Goal: Task Accomplishment & Management: Use online tool/utility

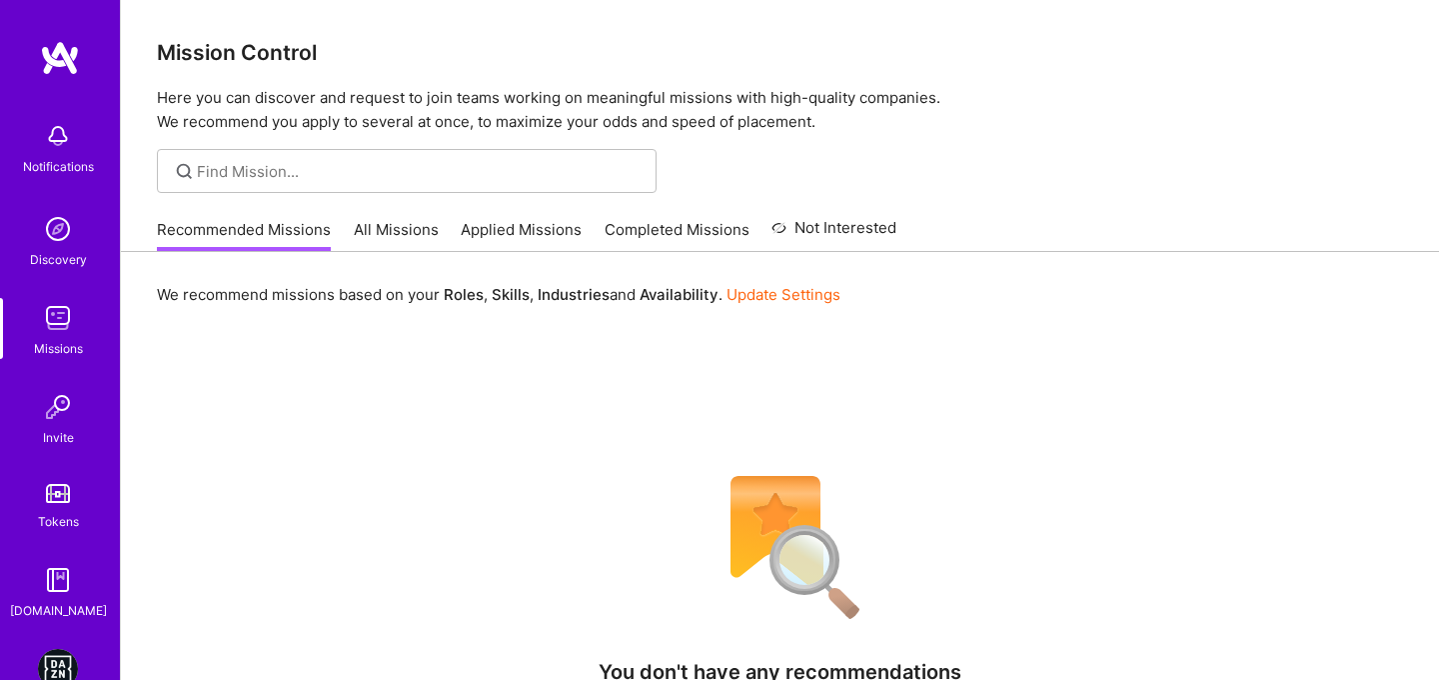
click at [56, 664] on img at bounding box center [58, 669] width 40 height 40
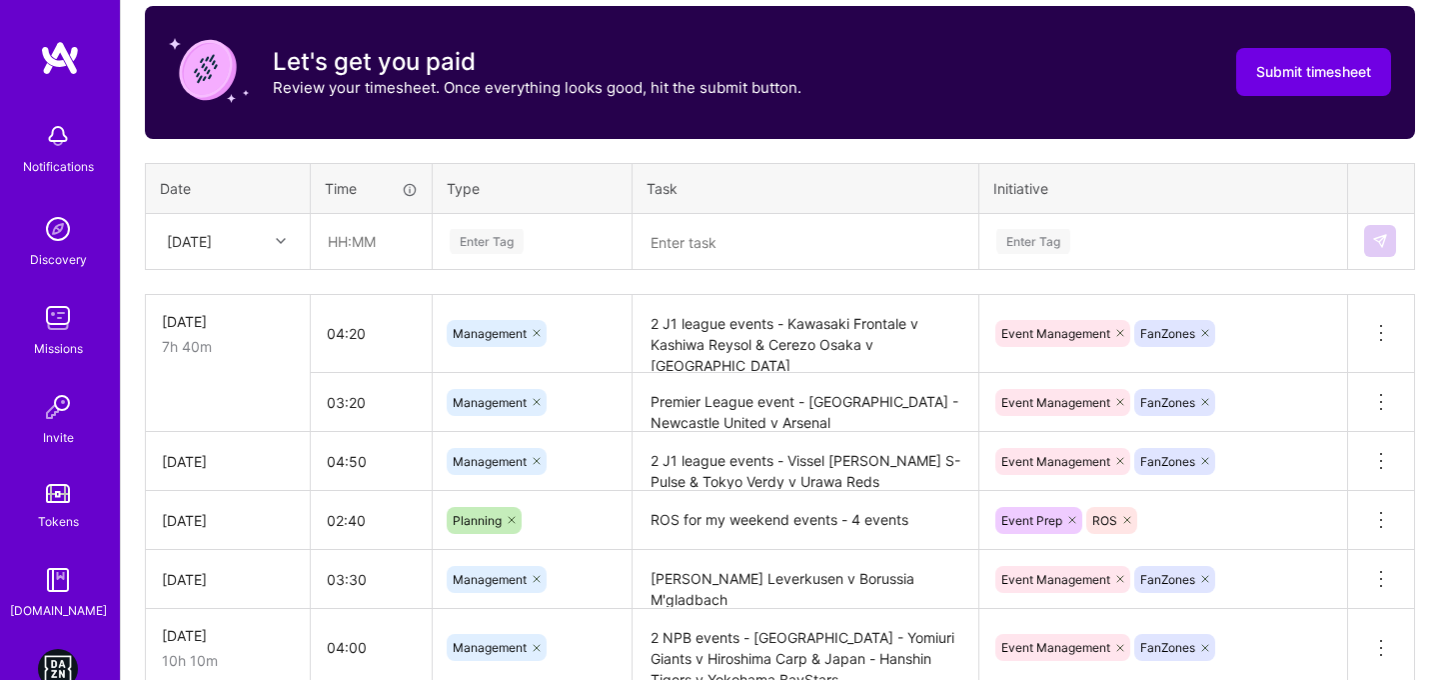
scroll to position [659, 0]
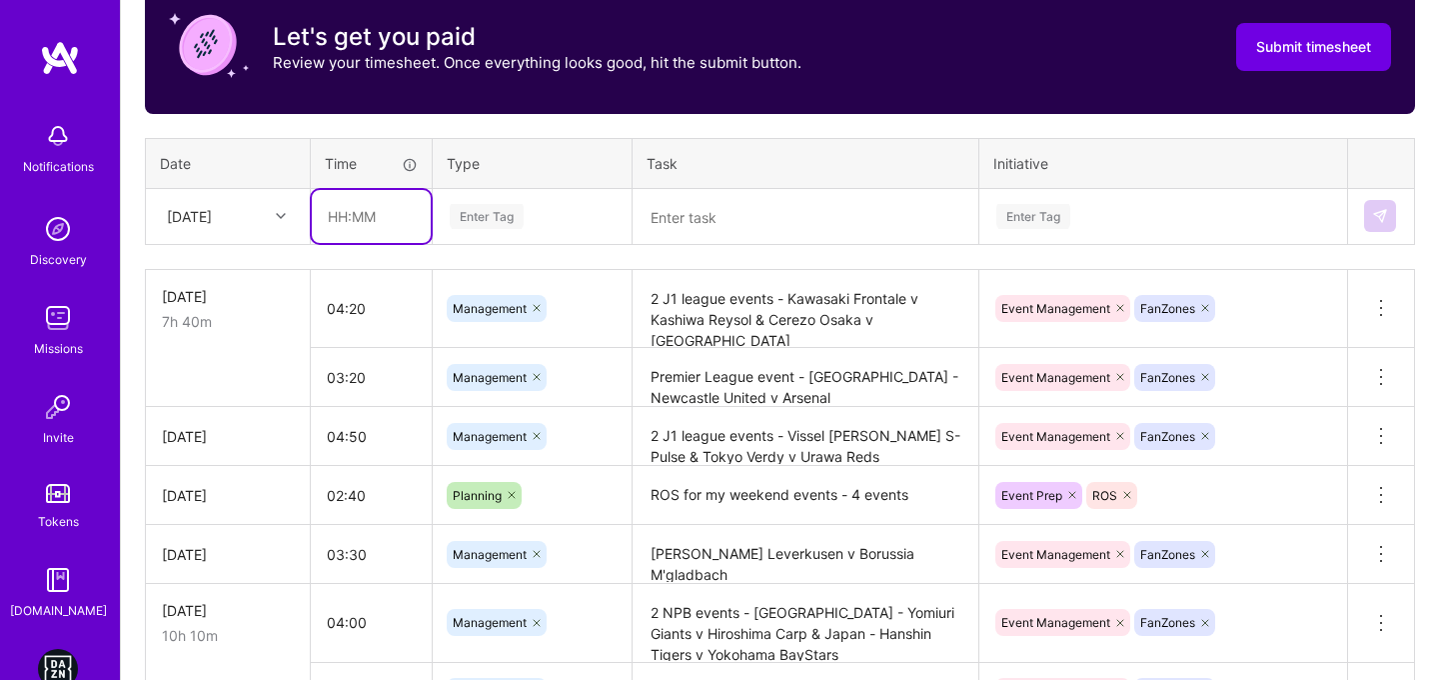
click at [328, 215] on input "text" at bounding box center [371, 216] width 119 height 53
click at [183, 217] on div "[DATE]" at bounding box center [189, 216] width 45 height 21
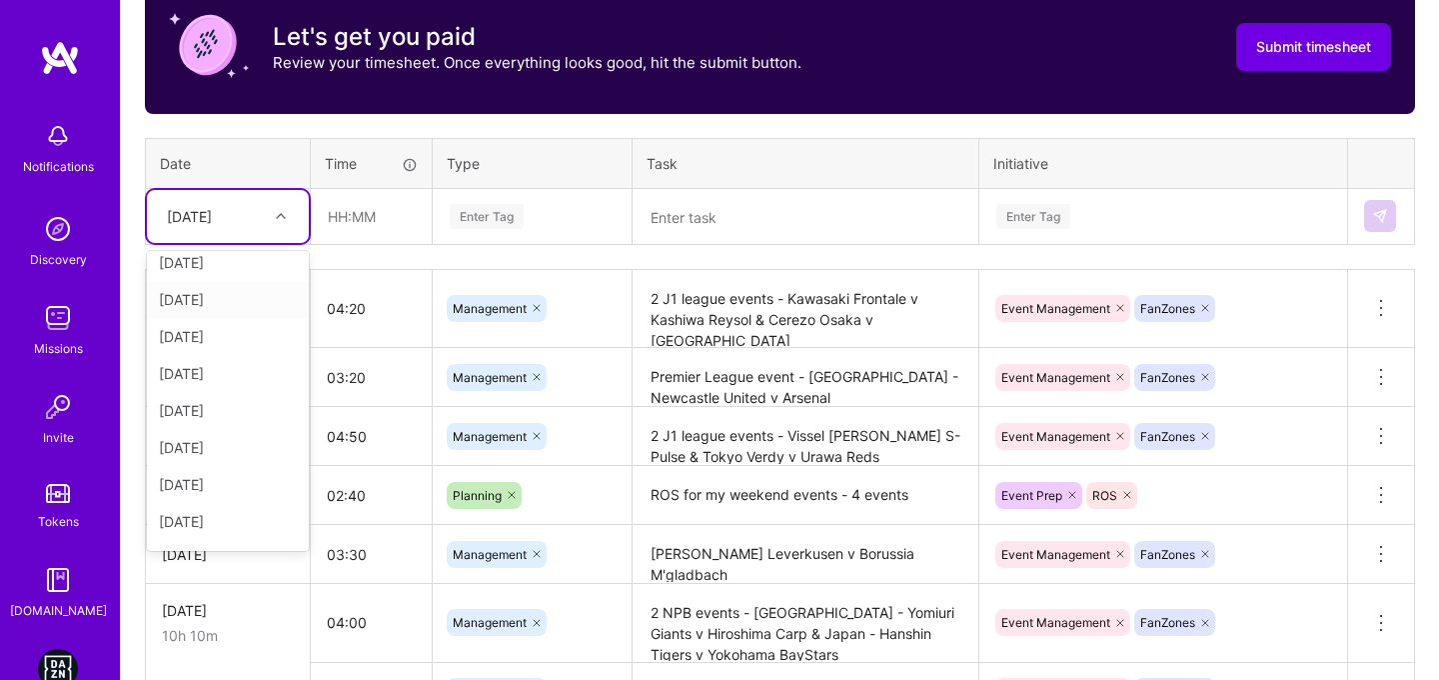
scroll to position [226, 0]
click at [216, 537] on div "[DATE]" at bounding box center [228, 528] width 162 height 37
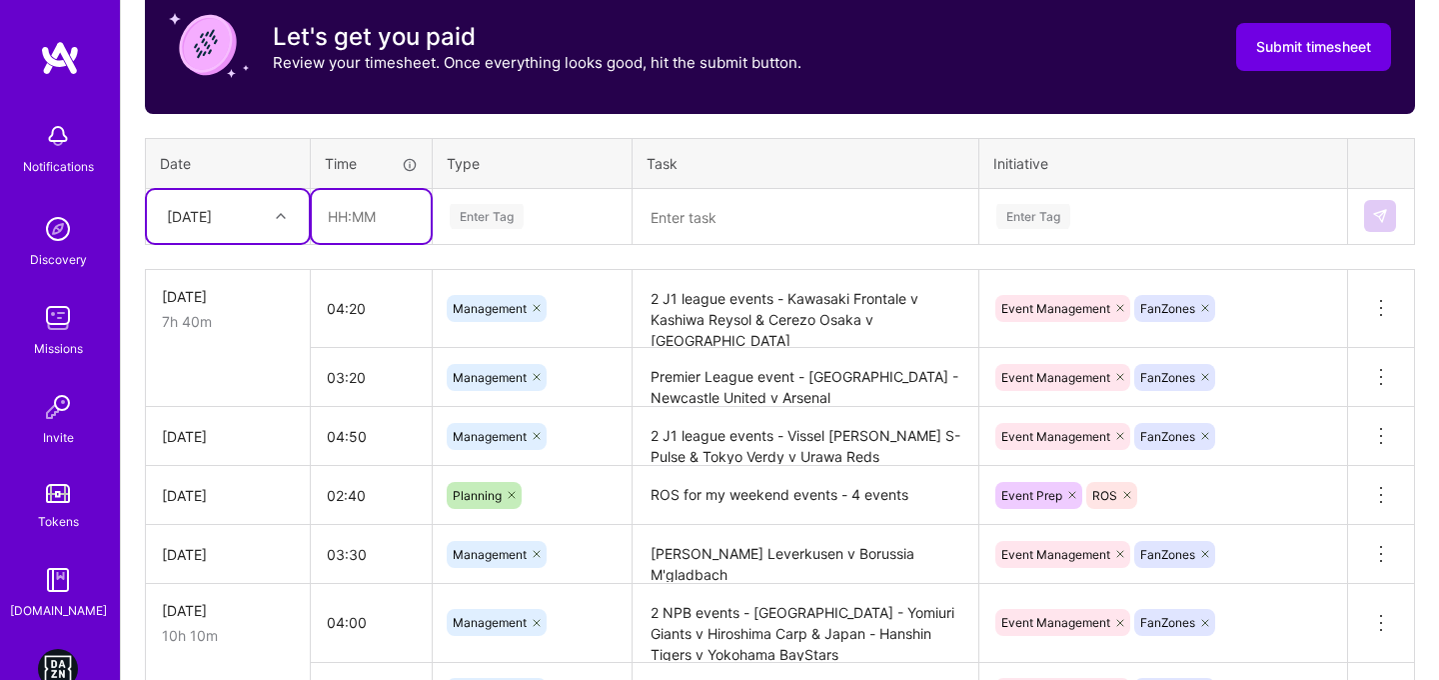
click at [325, 217] on input "text" at bounding box center [371, 216] width 119 height 53
type input "00:40"
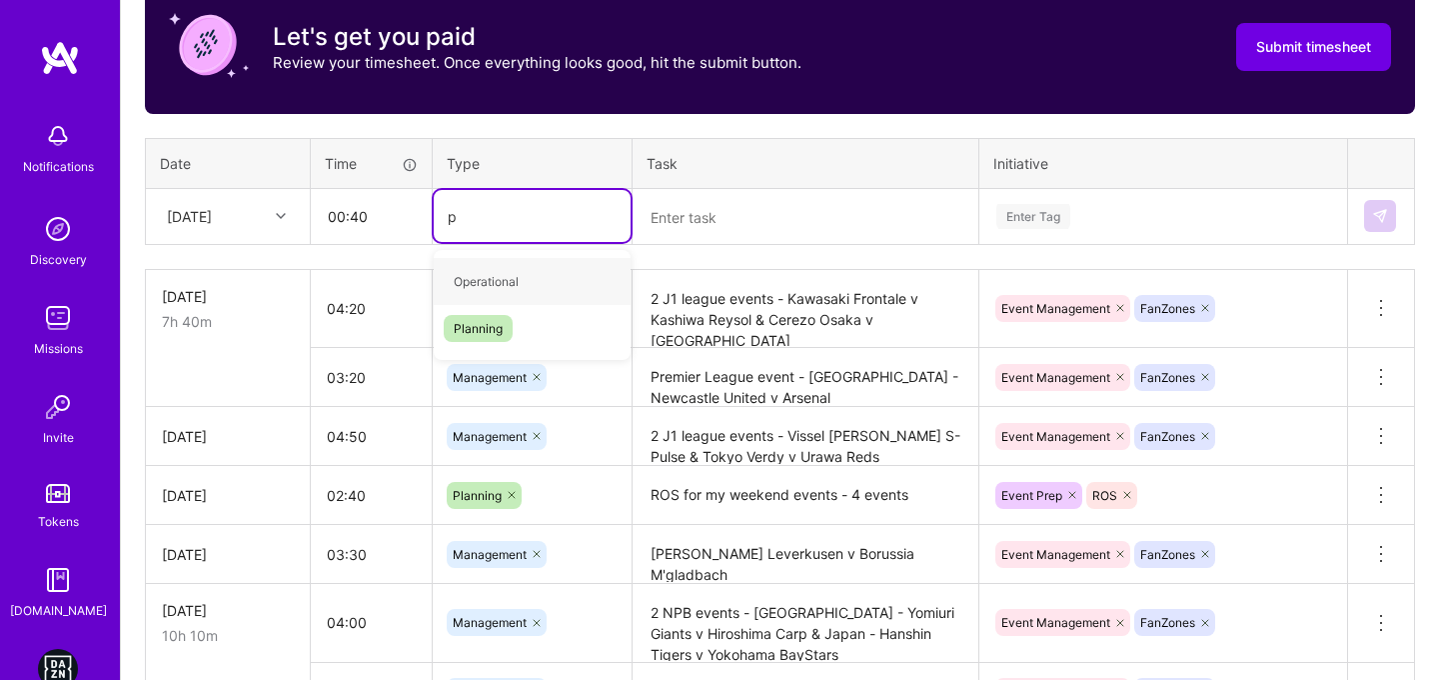
type input "pl"
click at [479, 273] on span "Planning" at bounding box center [478, 281] width 69 height 27
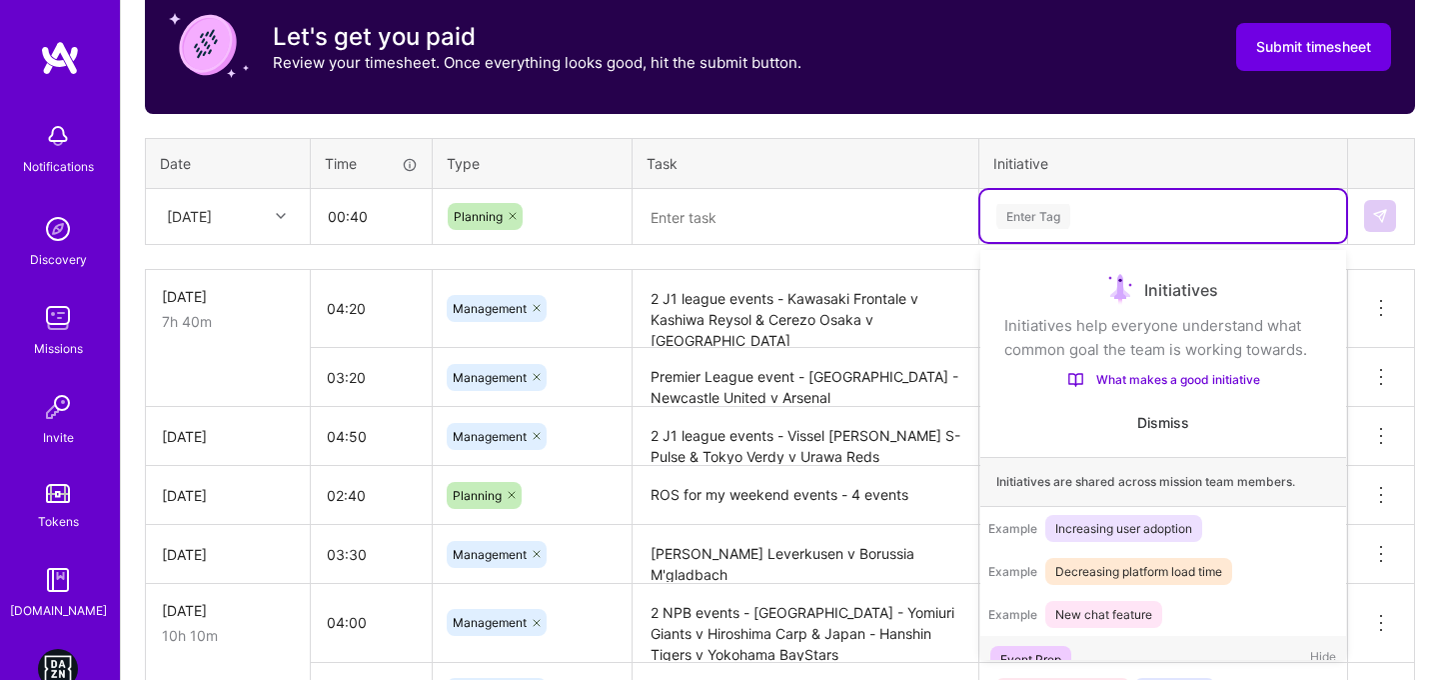
click at [1114, 236] on div "Enter Tag" at bounding box center [1163, 216] width 366 height 52
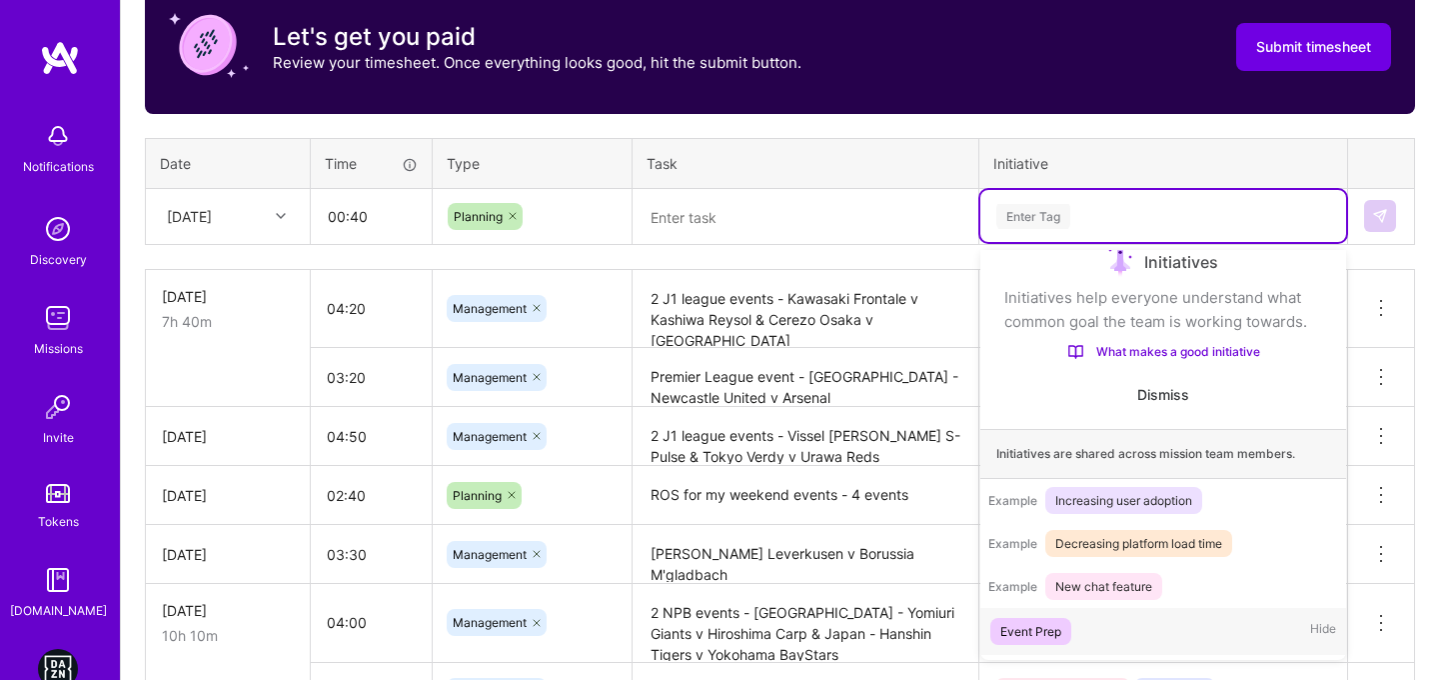
scroll to position [33, 0]
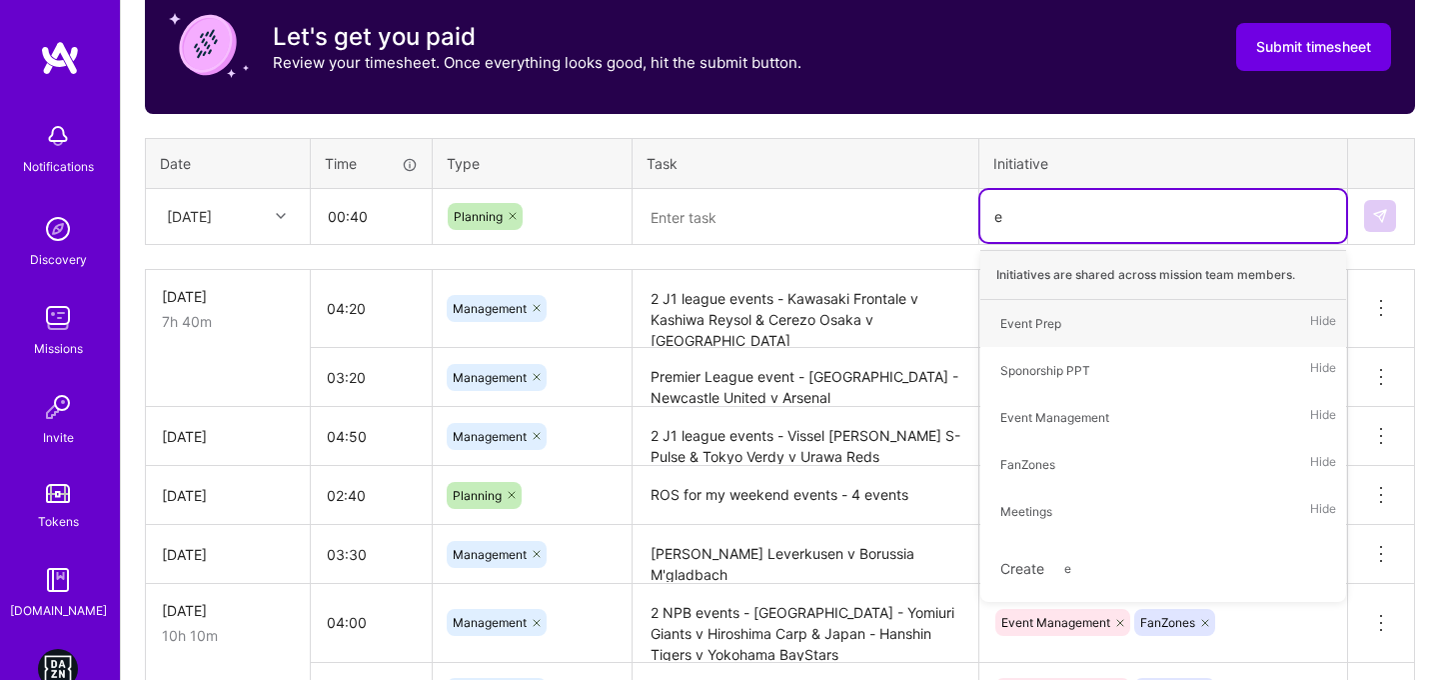
type input "ev"
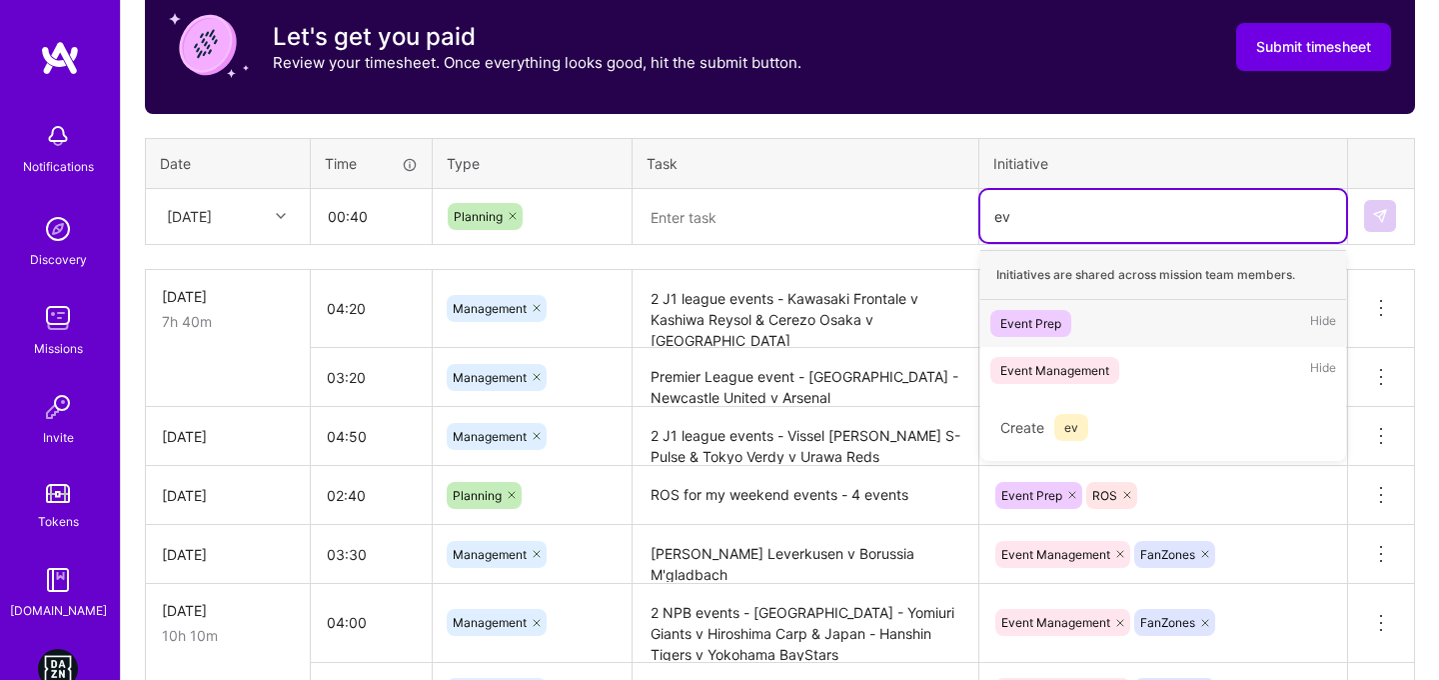
click at [1051, 324] on div "Event Prep" at bounding box center [1030, 323] width 61 height 21
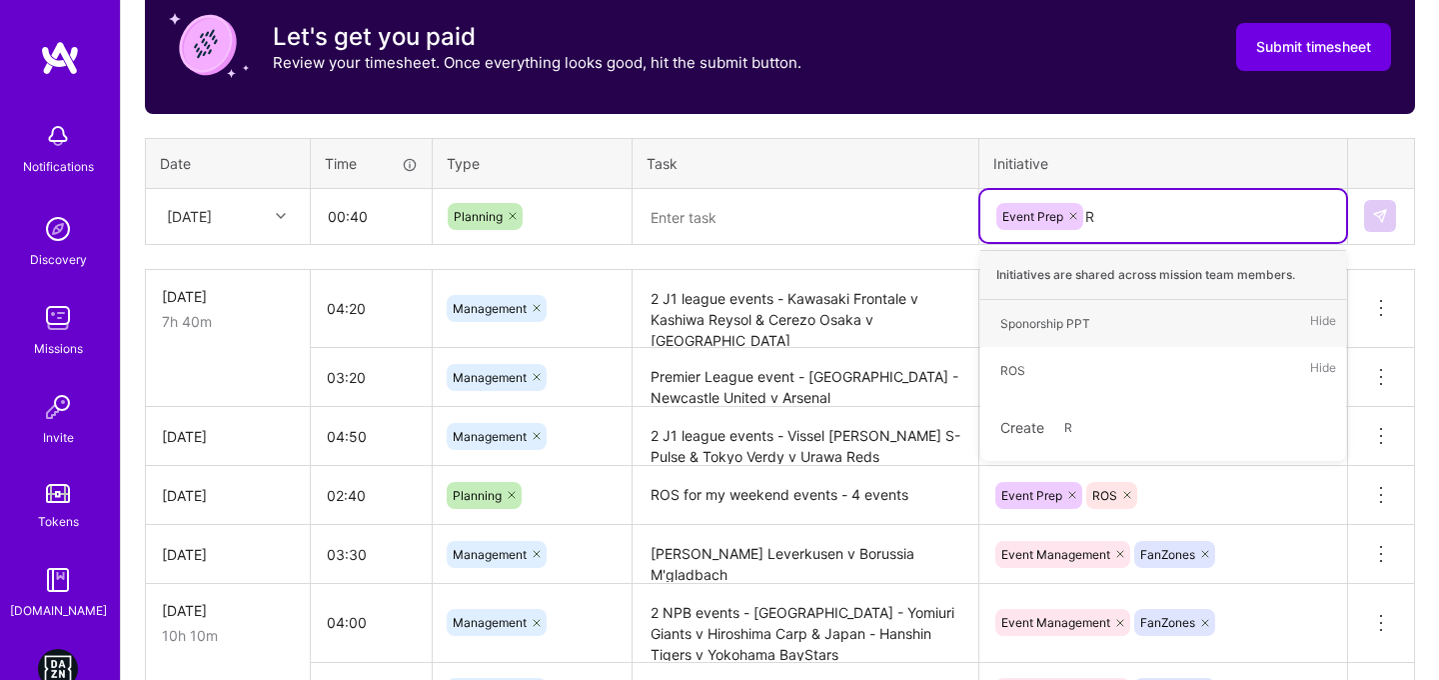
type input "RO"
click at [1085, 311] on div "ROS Hide" at bounding box center [1163, 323] width 366 height 47
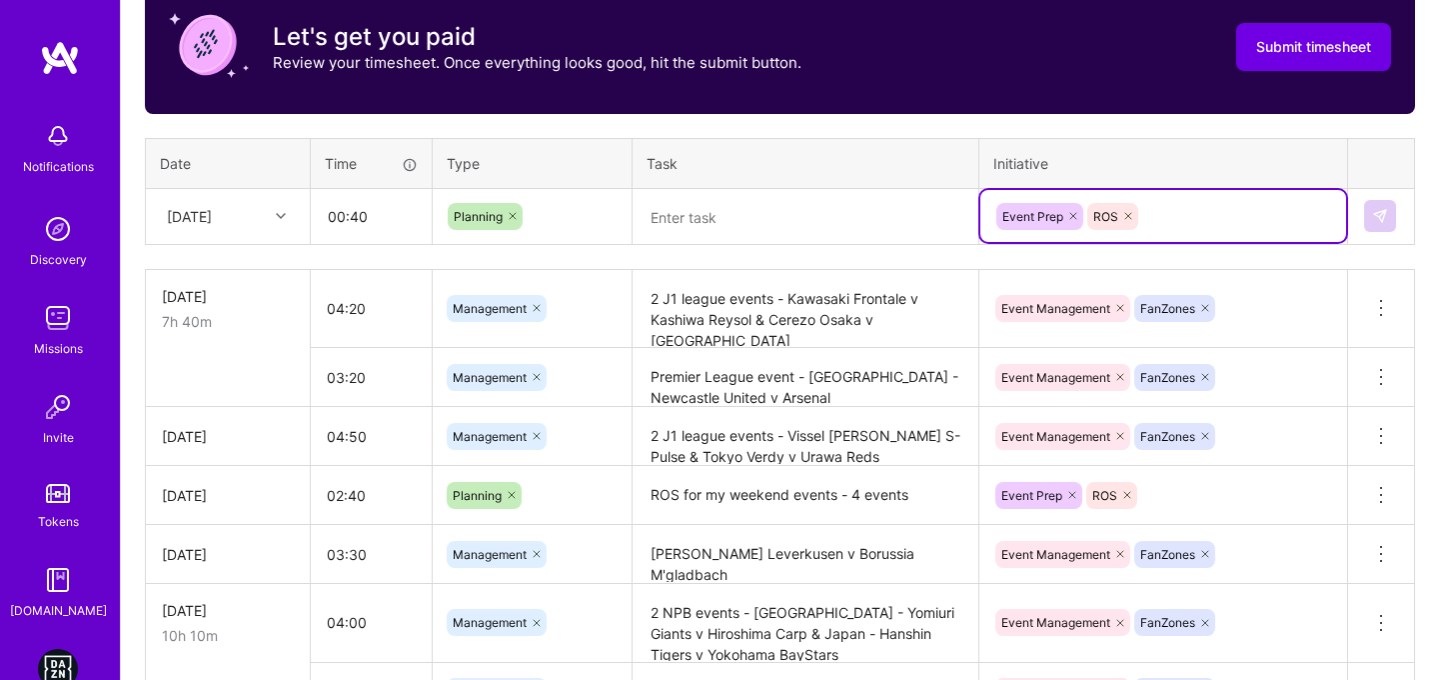
click at [801, 240] on textarea at bounding box center [806, 217] width 342 height 52
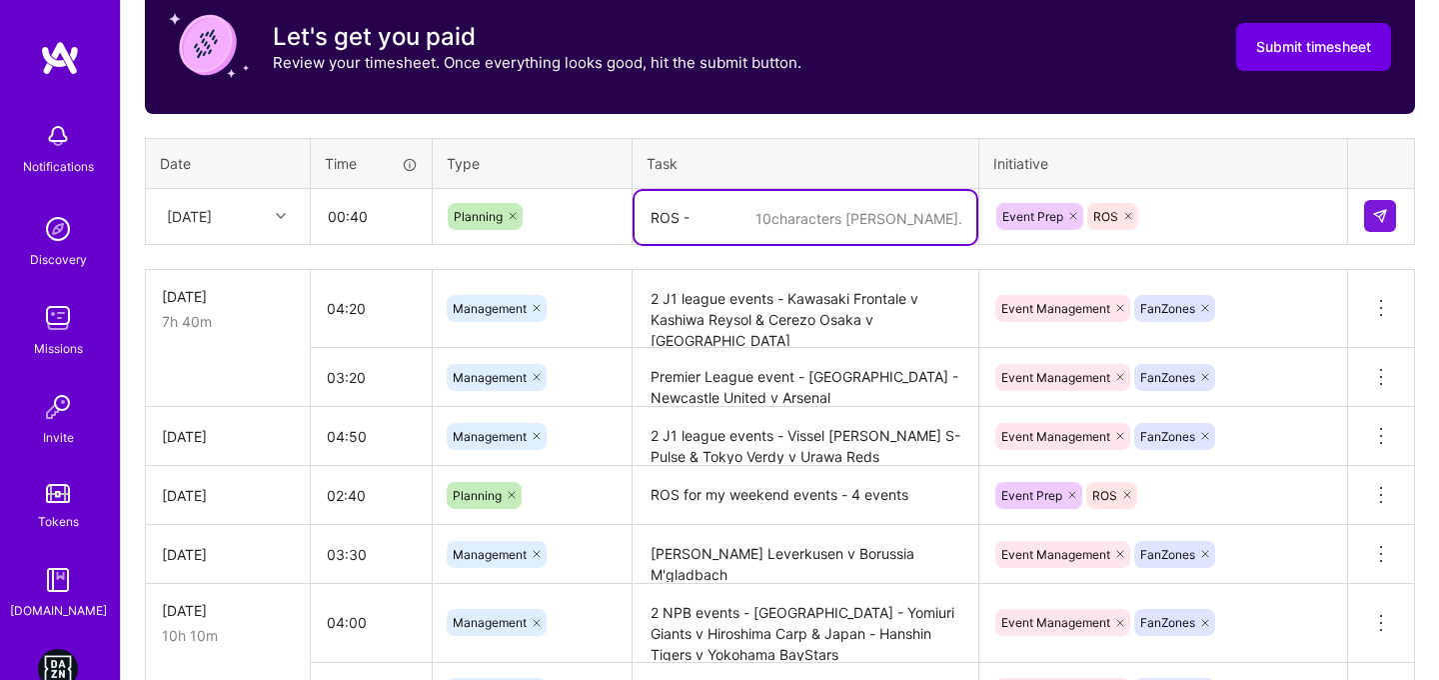
paste textarea "Spain - [GEOGRAPHIC_DATA] v Real Oviedo"
type textarea "ROS - [GEOGRAPHIC_DATA] - [GEOGRAPHIC_DATA] v Real Oviedo"
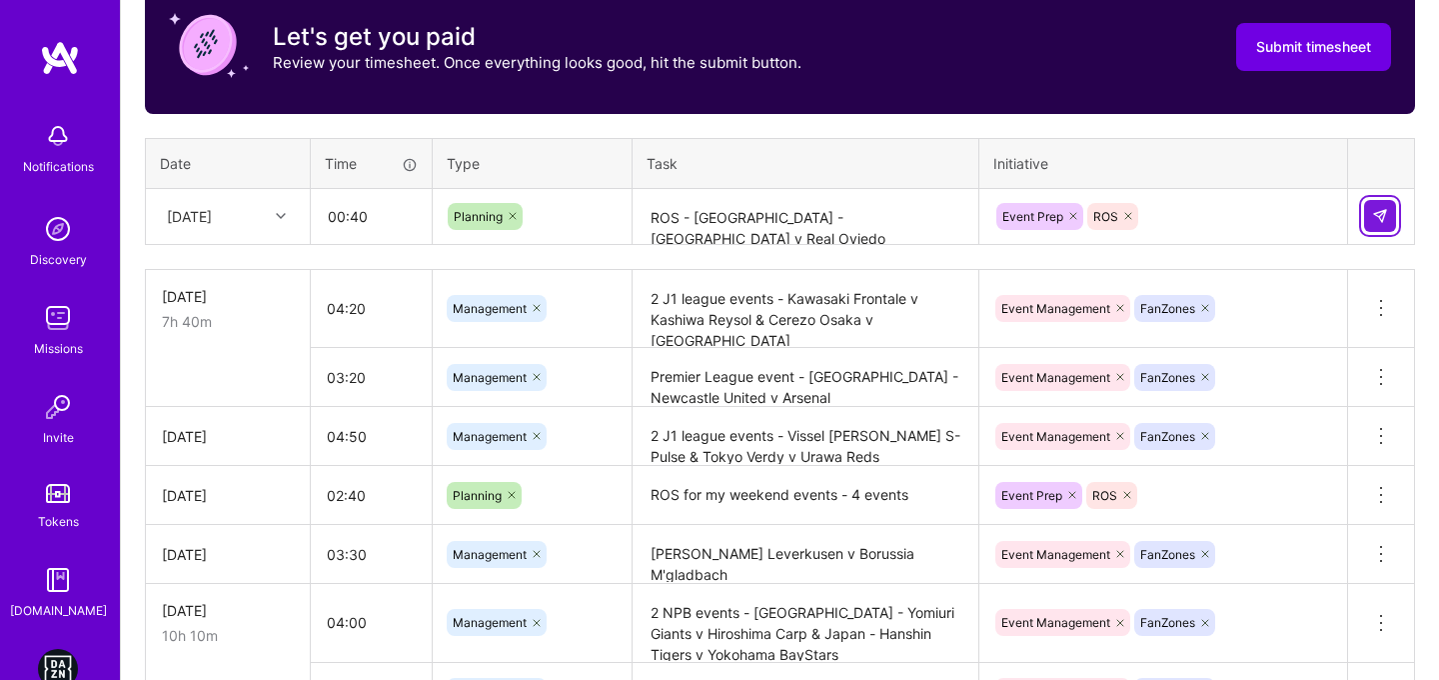
click at [1390, 223] on button at bounding box center [1380, 216] width 32 height 32
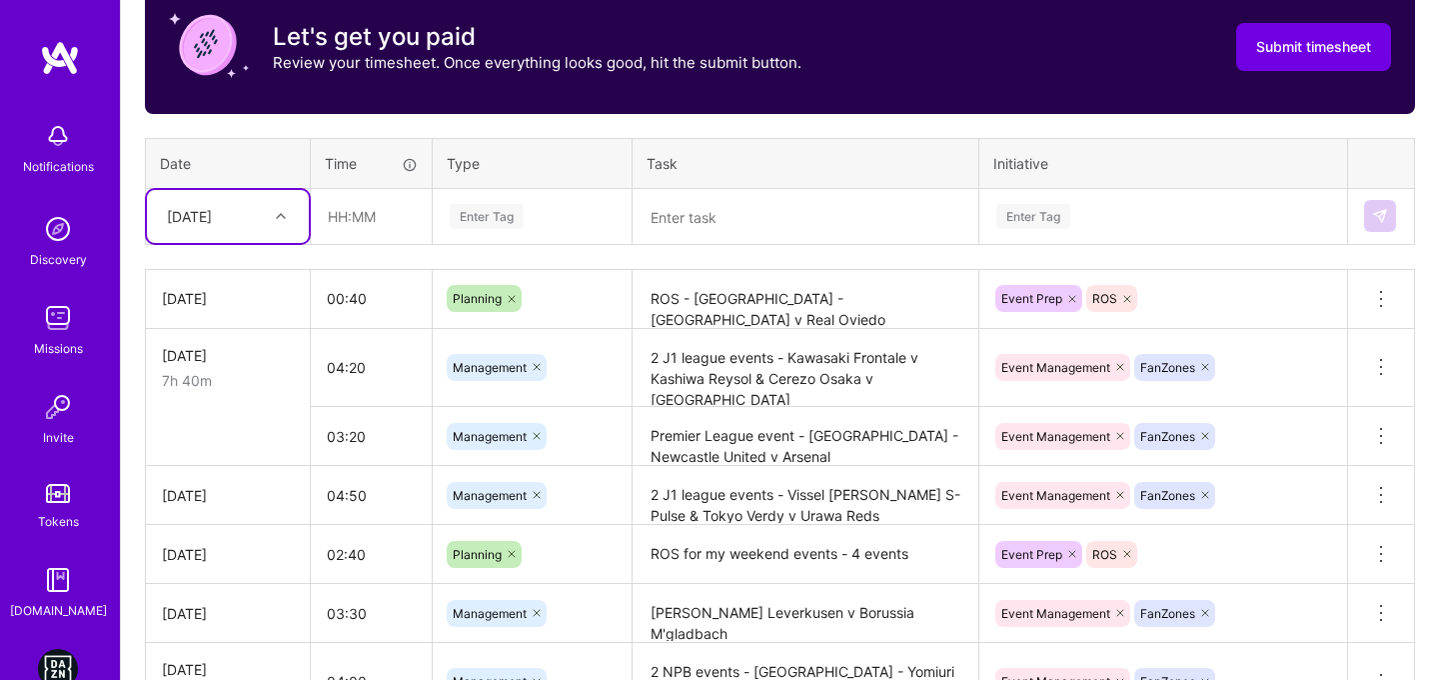
click at [210, 203] on div "[DATE]" at bounding box center [212, 216] width 111 height 33
click at [217, 532] on div "[DATE]" at bounding box center [228, 528] width 162 height 37
click at [334, 213] on input "text" at bounding box center [371, 216] width 119 height 53
type input "03:10"
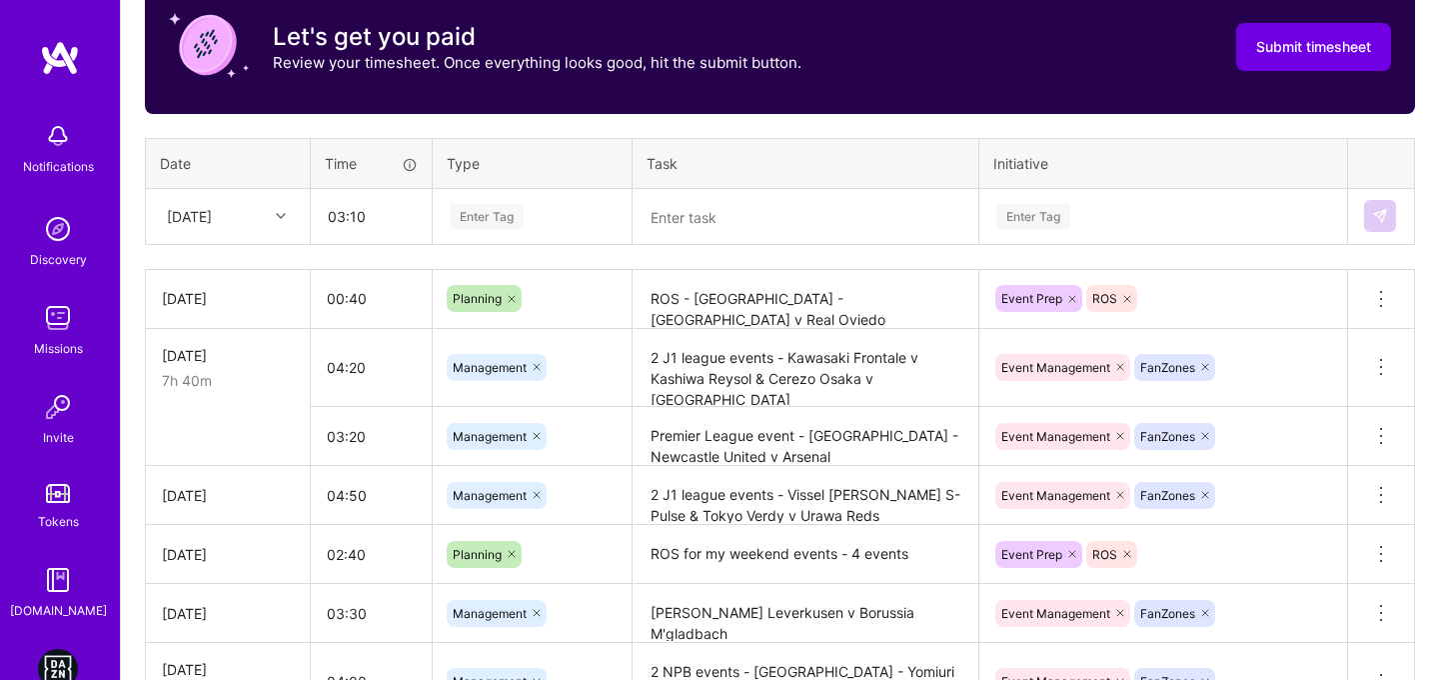
click at [553, 222] on div "Enter Tag" at bounding box center [532, 216] width 169 height 25
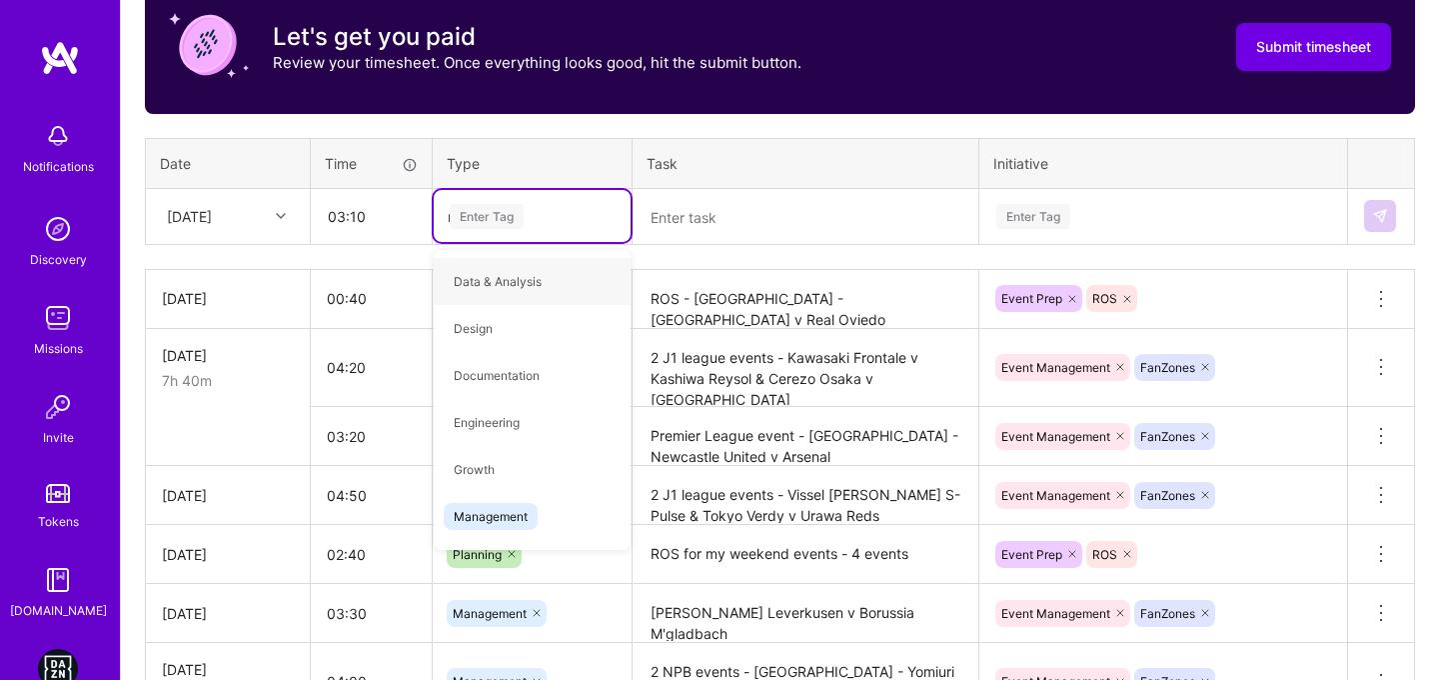
type input "ma"
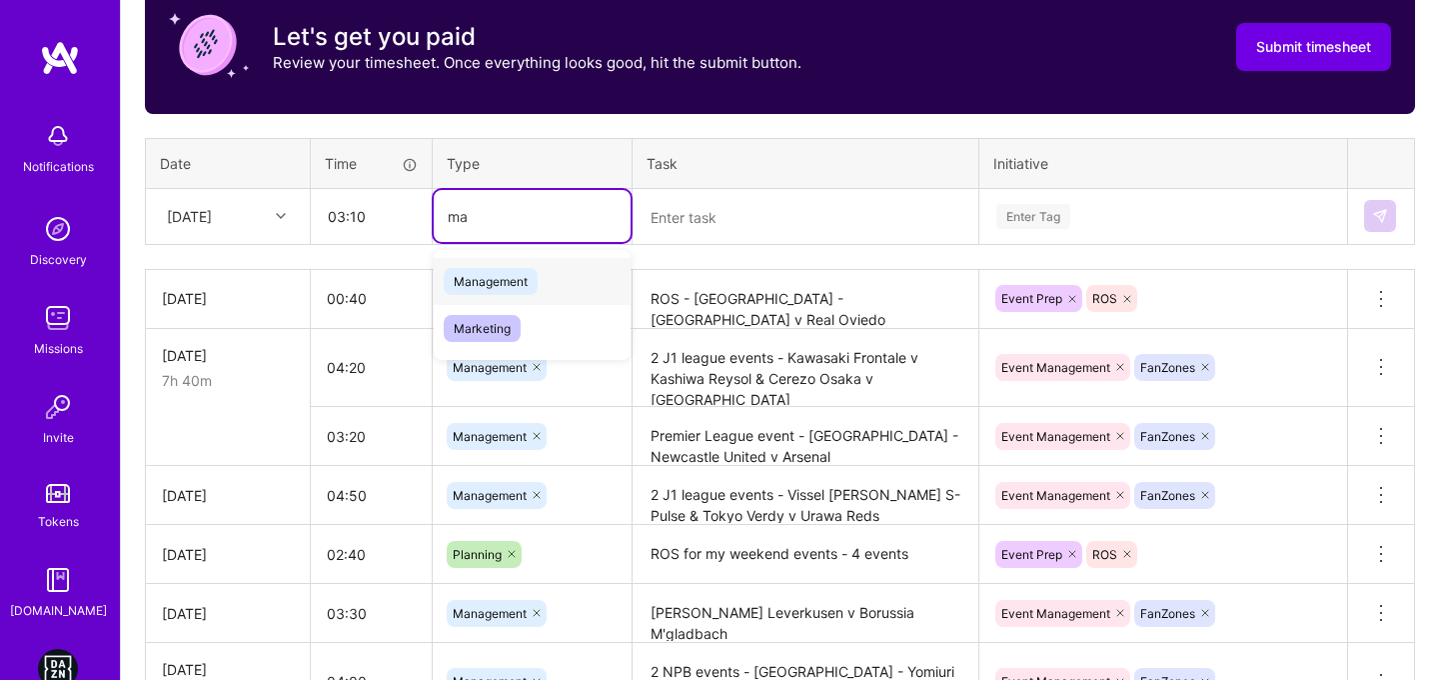
click at [529, 270] on span "Management" at bounding box center [491, 281] width 94 height 27
click at [1057, 216] on div "Enter Tag" at bounding box center [1033, 216] width 74 height 31
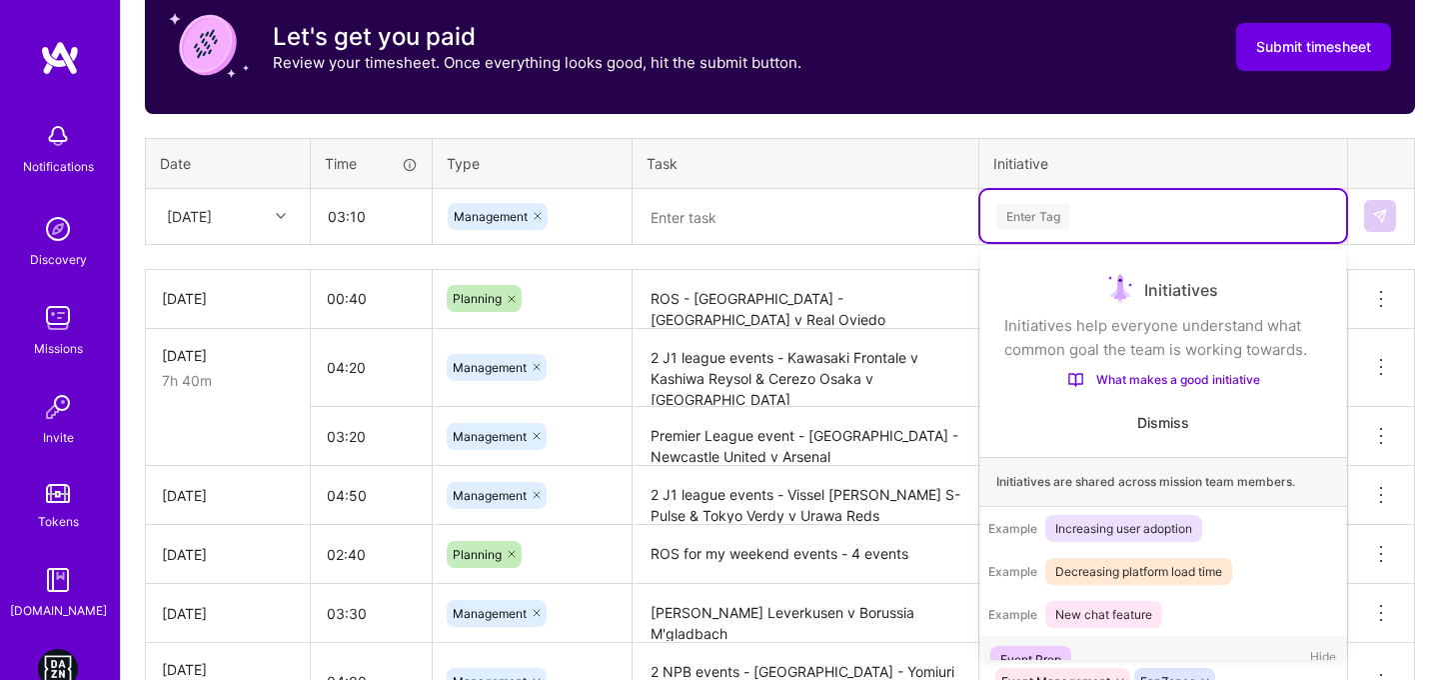
scroll to position [38, 0]
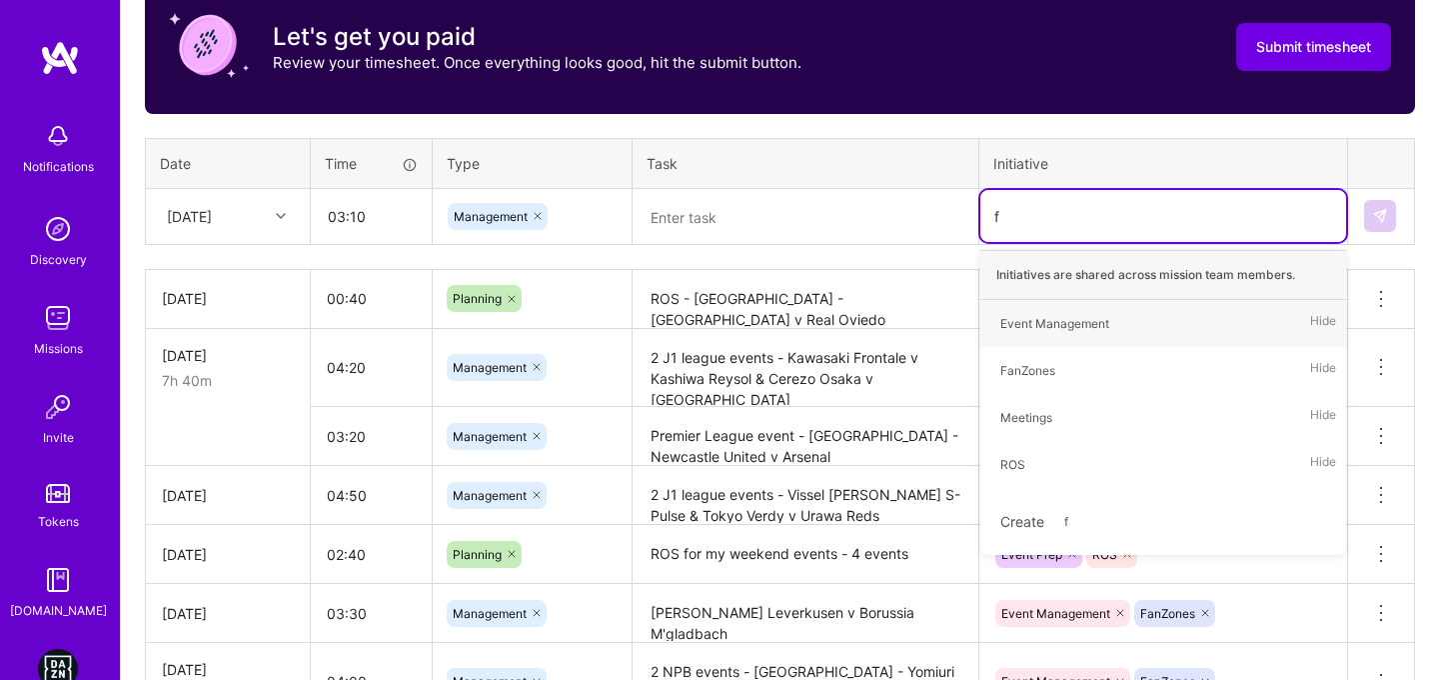
type input "fa"
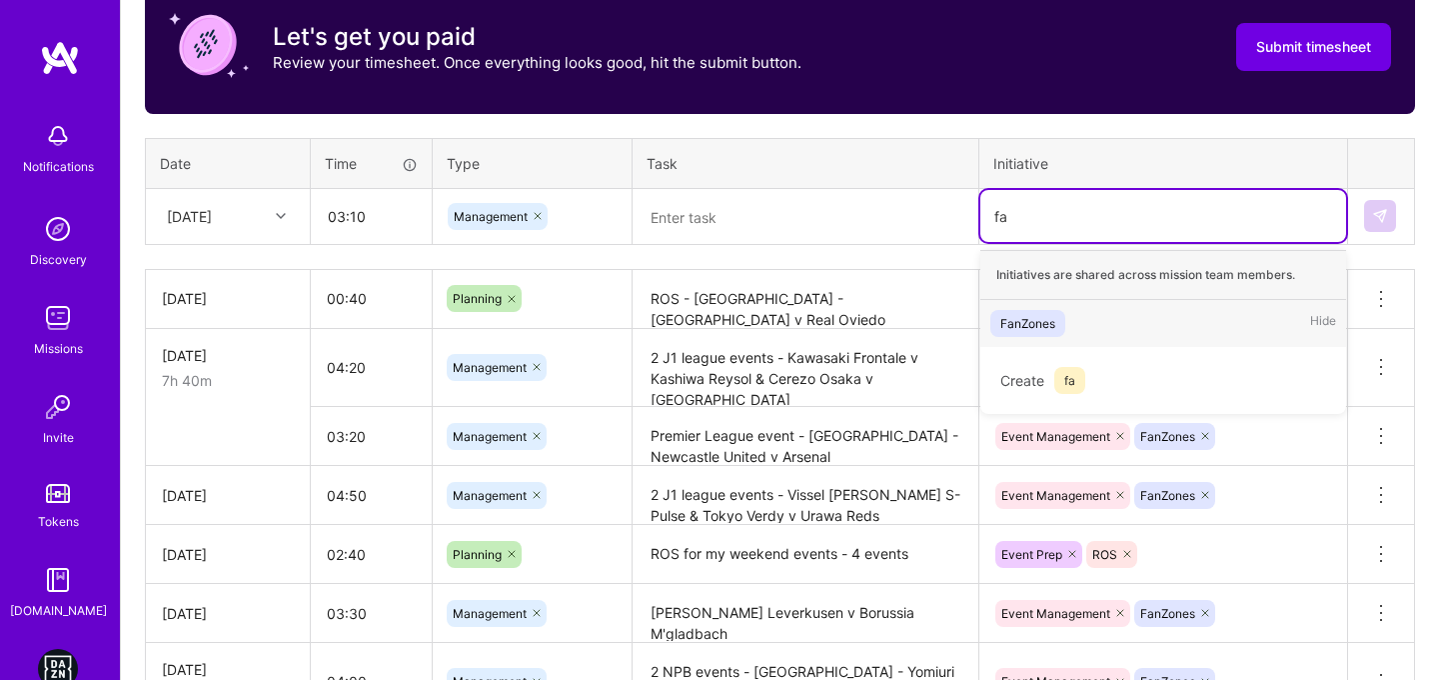
click at [1039, 323] on div "FanZones" at bounding box center [1027, 323] width 55 height 21
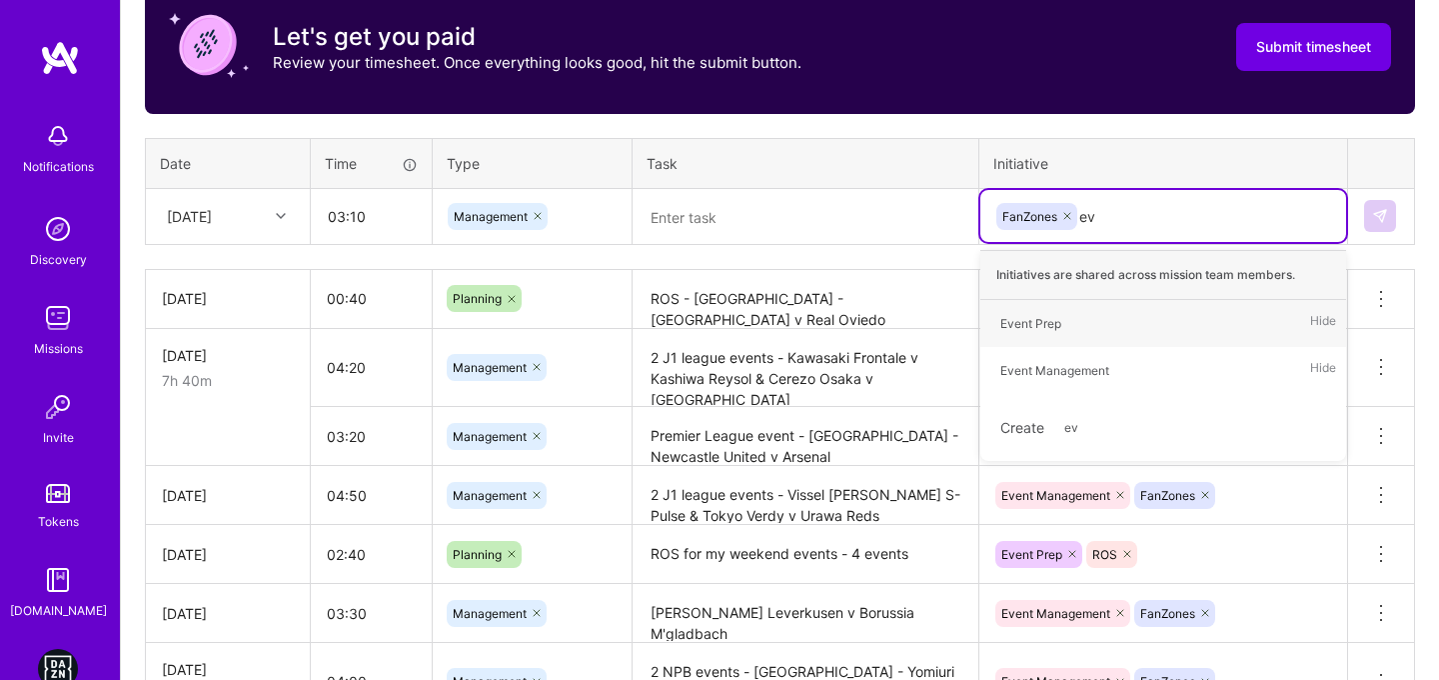
type input "eve"
click at [1065, 365] on div "Event Management" at bounding box center [1054, 370] width 109 height 21
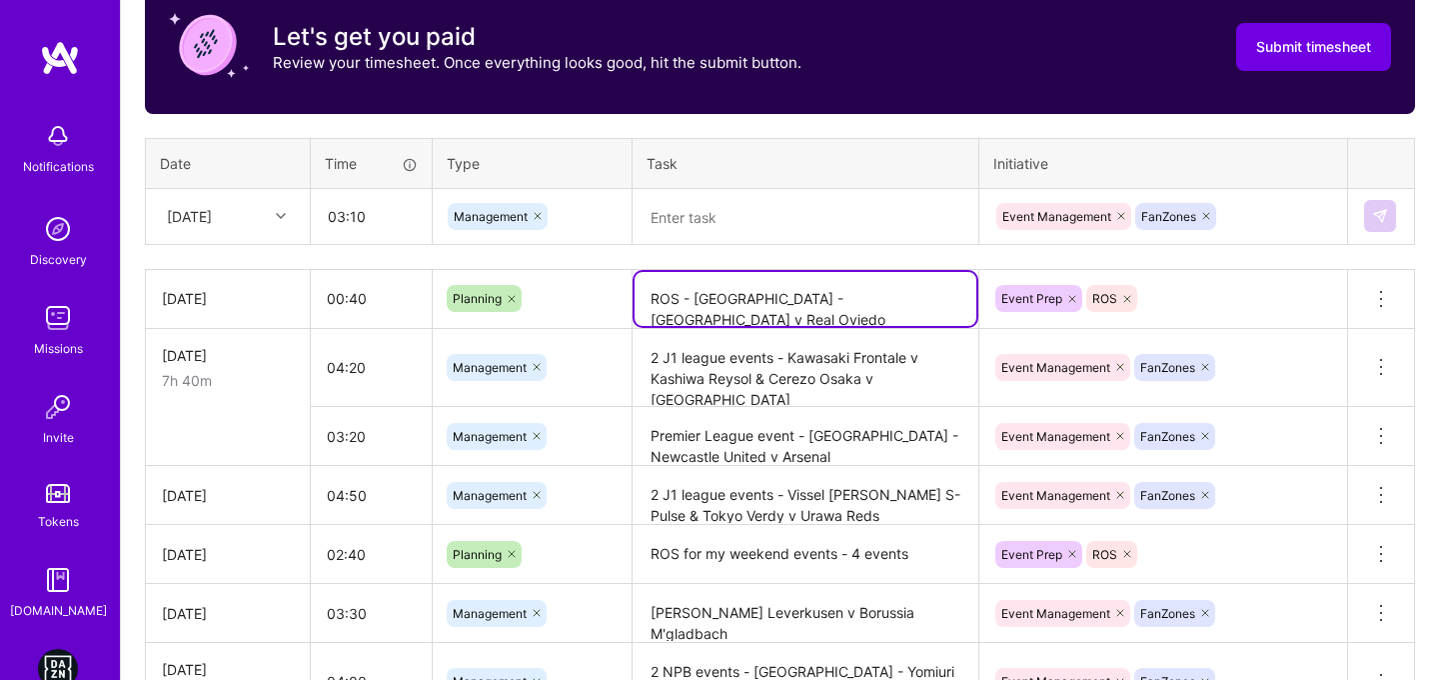
click at [746, 292] on textarea "ROS - [GEOGRAPHIC_DATA] - [GEOGRAPHIC_DATA] v Real Oviedo" at bounding box center [806, 299] width 342 height 54
drag, startPoint x: 693, startPoint y: 298, endPoint x: 892, endPoint y: 294, distance: 199.9
click at [892, 294] on textarea "ROS - [GEOGRAPHIC_DATA] - [GEOGRAPHIC_DATA] v Real Oviedo" at bounding box center [806, 299] width 342 height 54
click at [783, 210] on textarea at bounding box center [806, 217] width 342 height 53
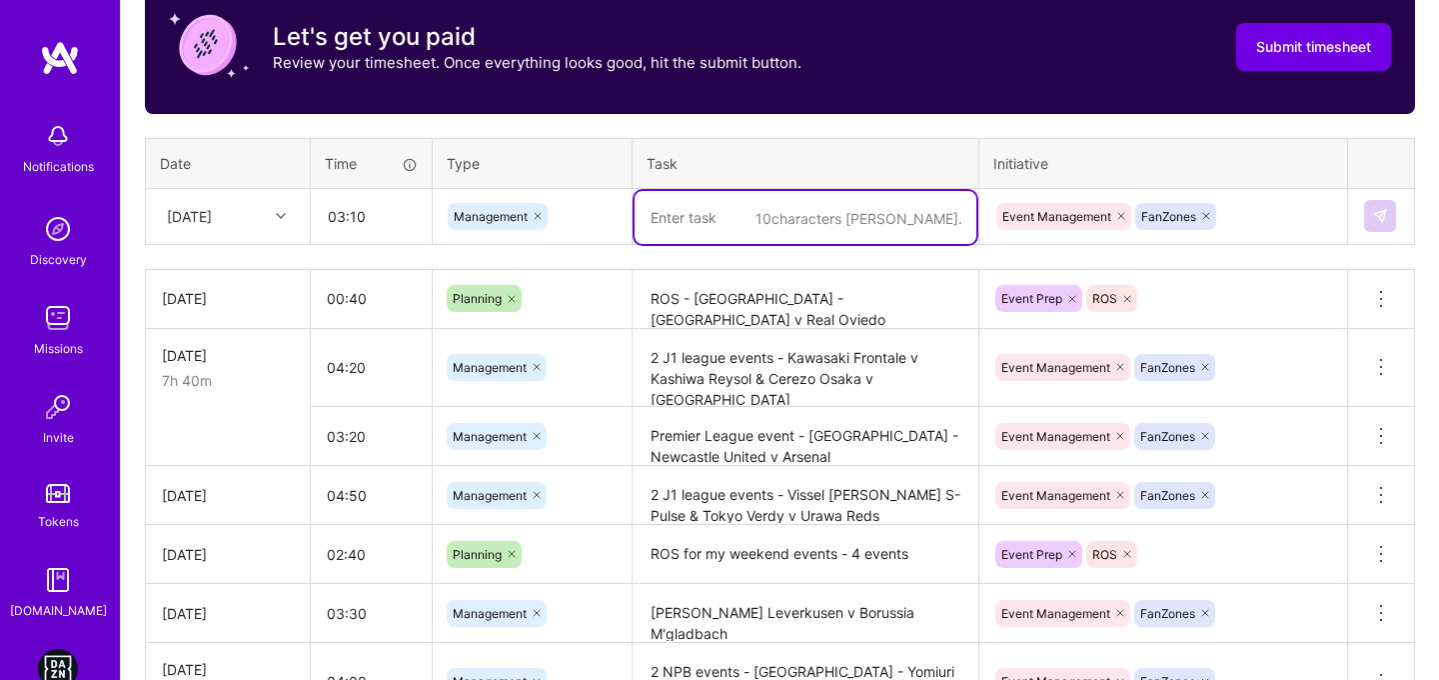
paste textarea "Spain - [GEOGRAPHIC_DATA] v Real Oviedo"
type textarea "Spain - [GEOGRAPHIC_DATA] v Real Oviedo"
click at [1388, 228] on button at bounding box center [1380, 216] width 32 height 32
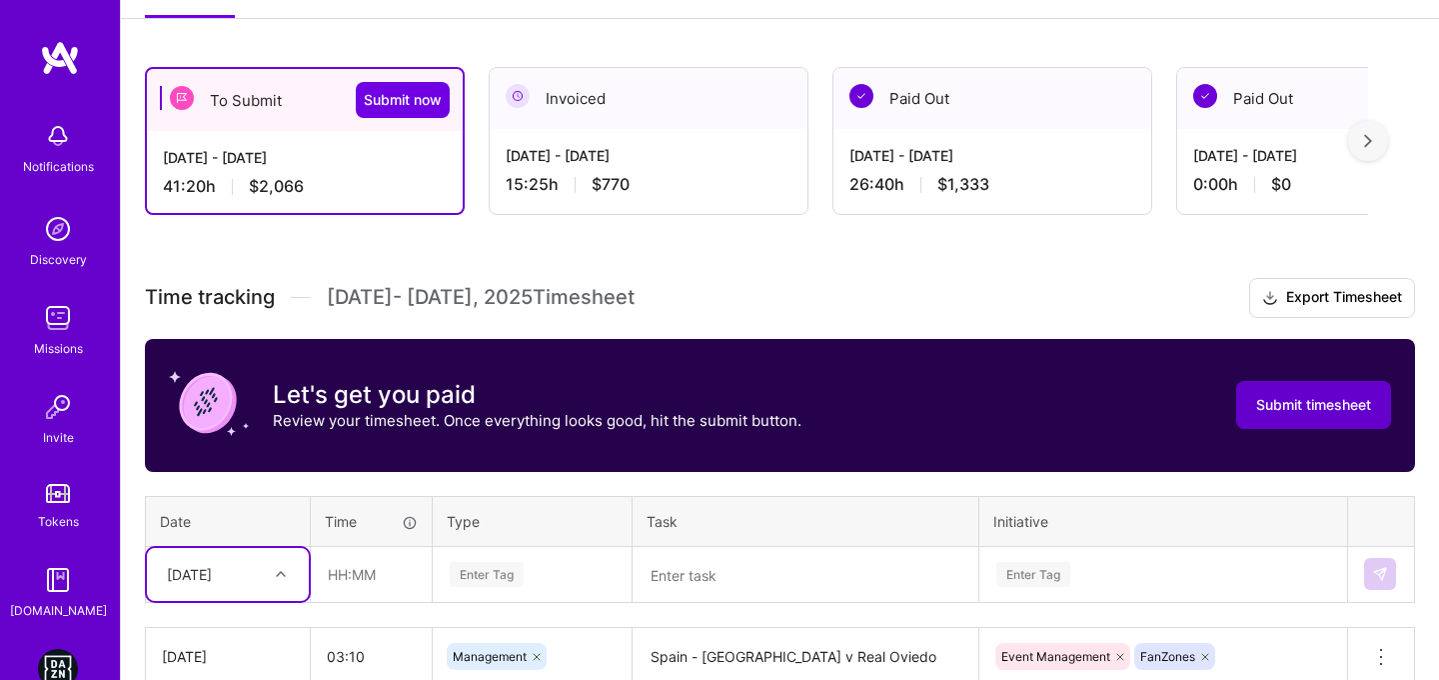
scroll to position [297, 0]
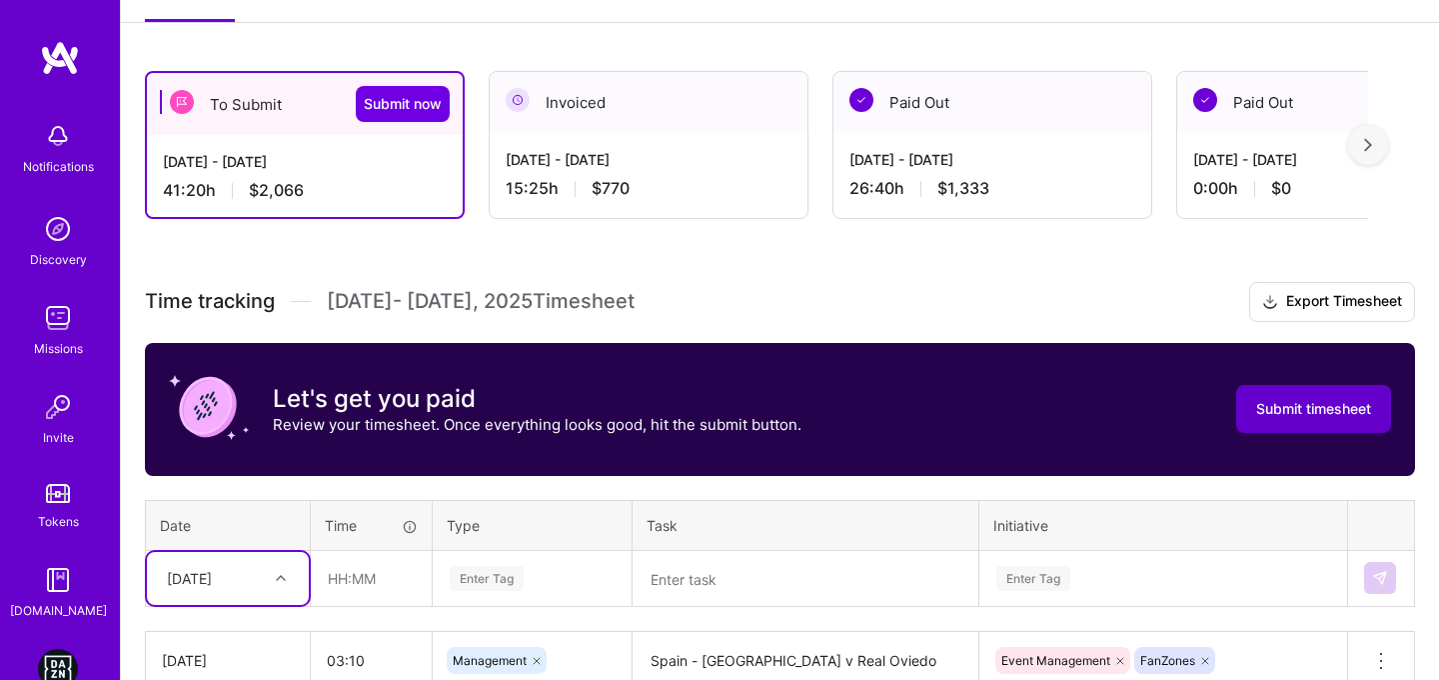
click at [1290, 424] on button "Submit timesheet" at bounding box center [1313, 409] width 155 height 48
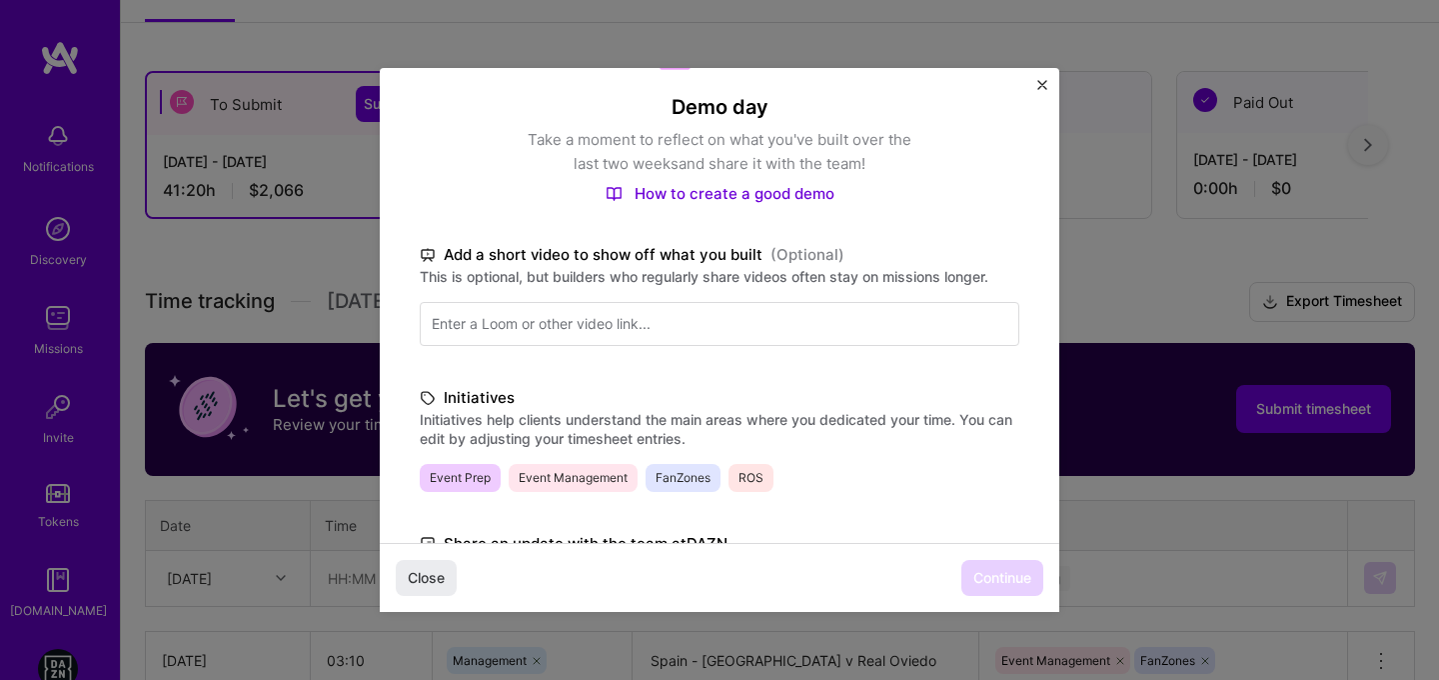
scroll to position [520, 0]
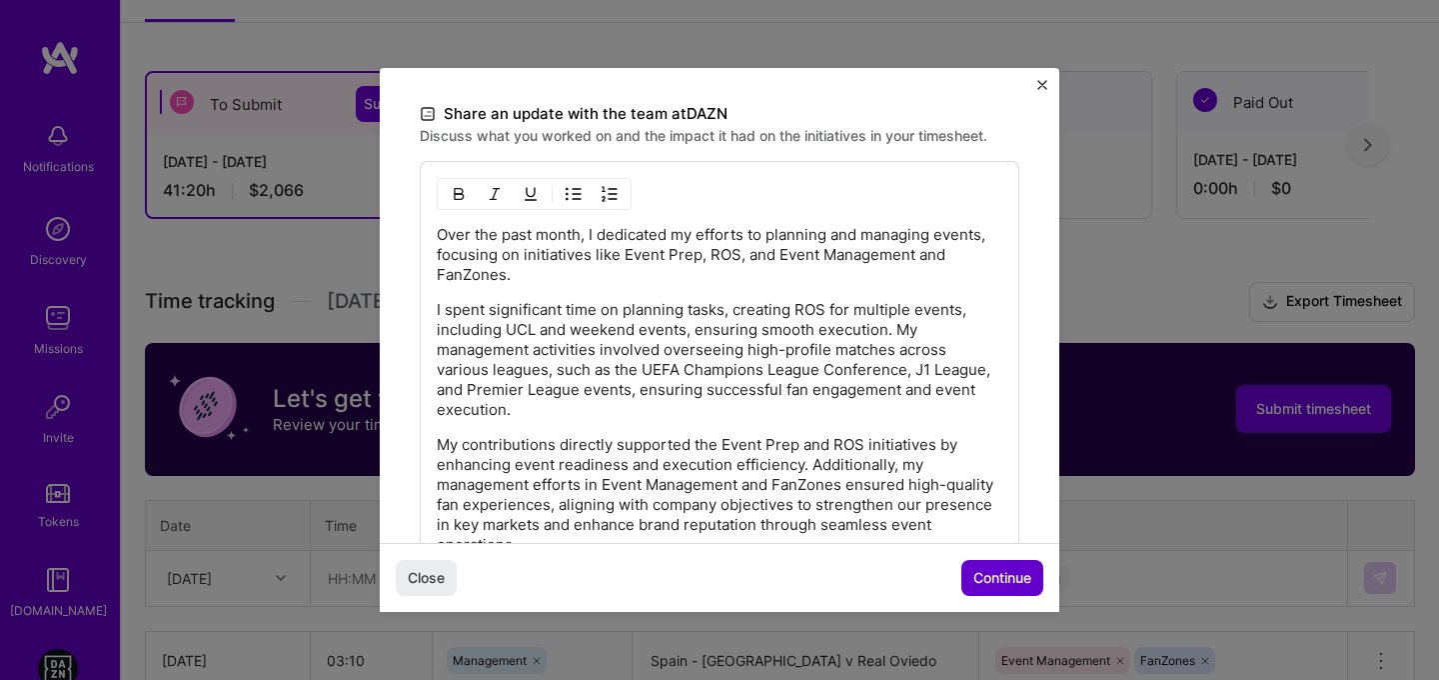
click at [982, 585] on span "Continue" at bounding box center [1002, 578] width 58 height 20
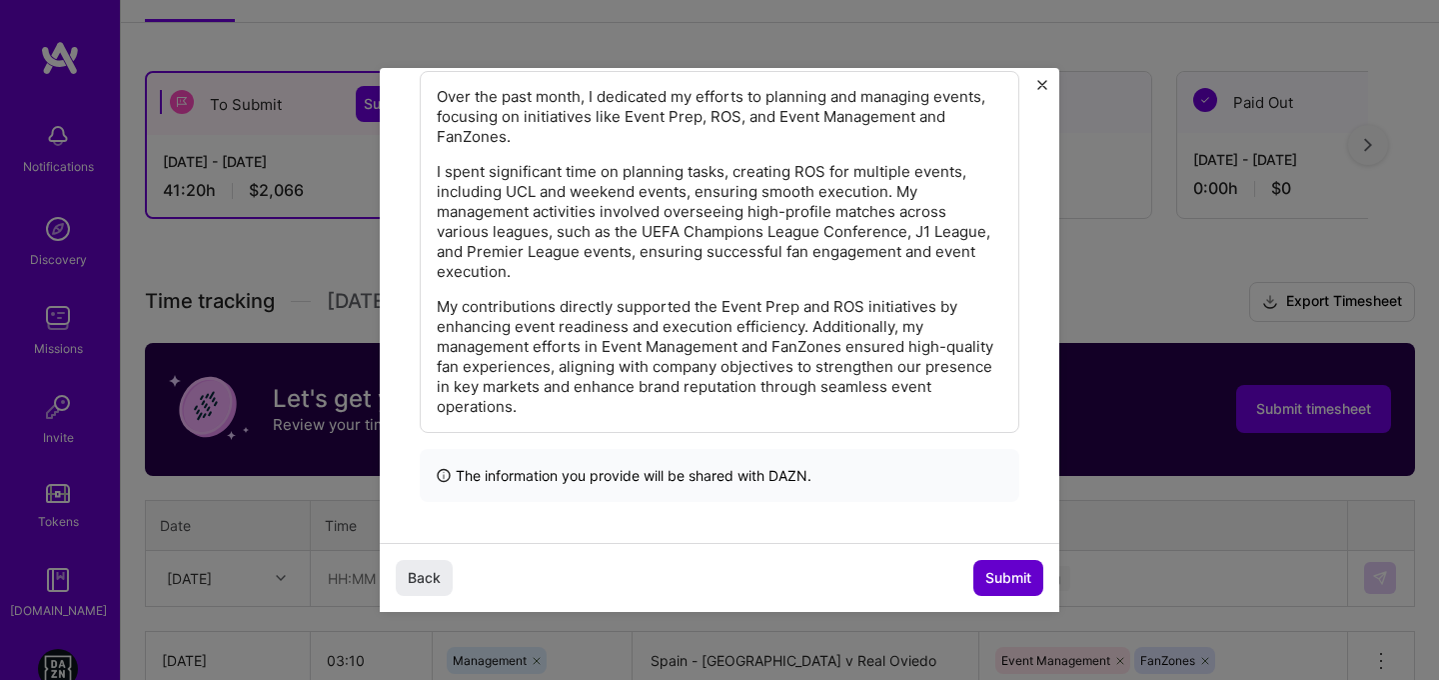
scroll to position [389, 0]
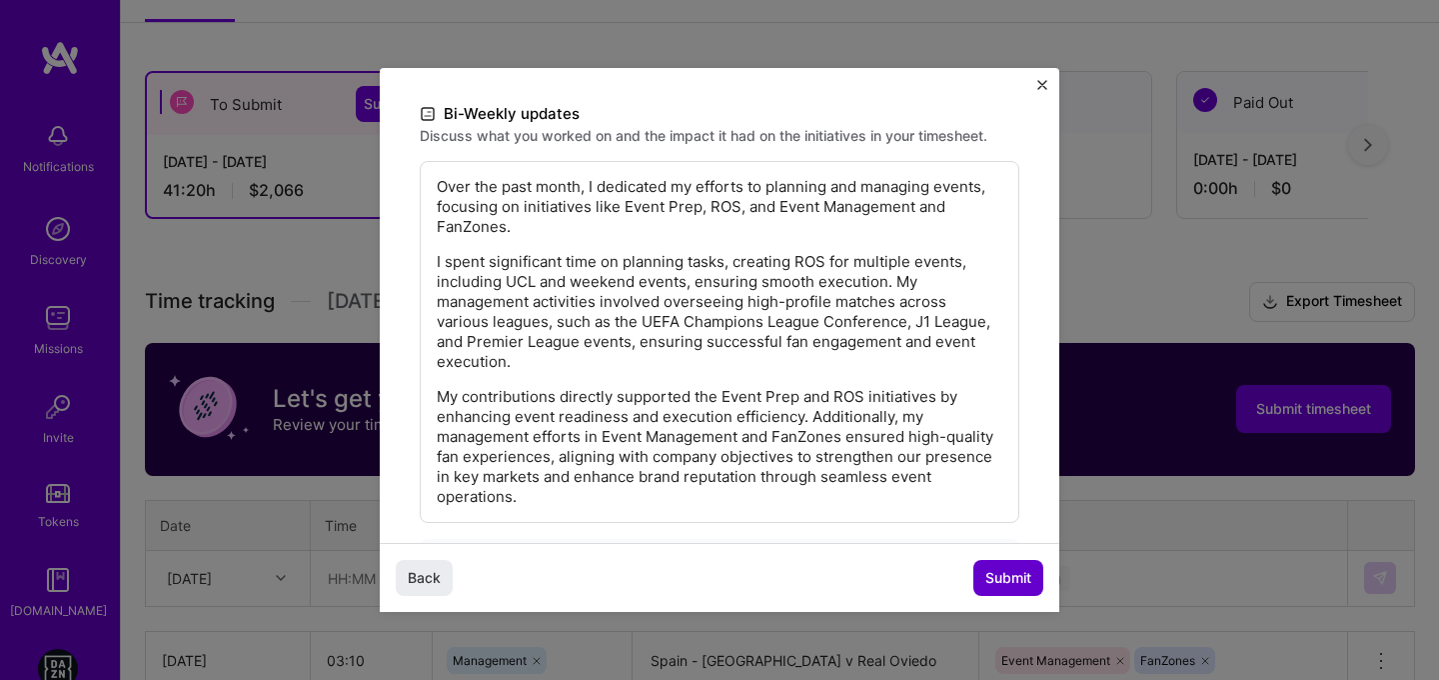
click at [1029, 581] on span "Submit" at bounding box center [1008, 578] width 46 height 20
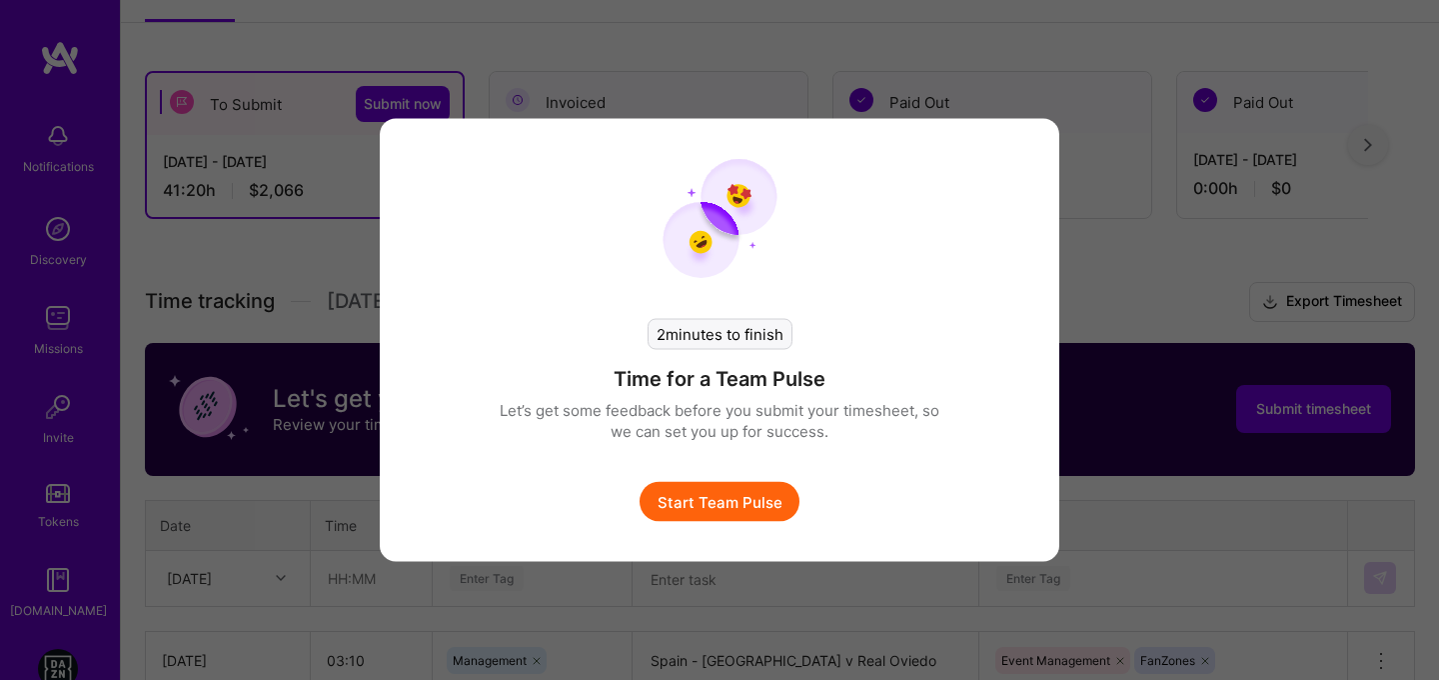
click at [741, 506] on button "Start Team Pulse" at bounding box center [720, 502] width 160 height 40
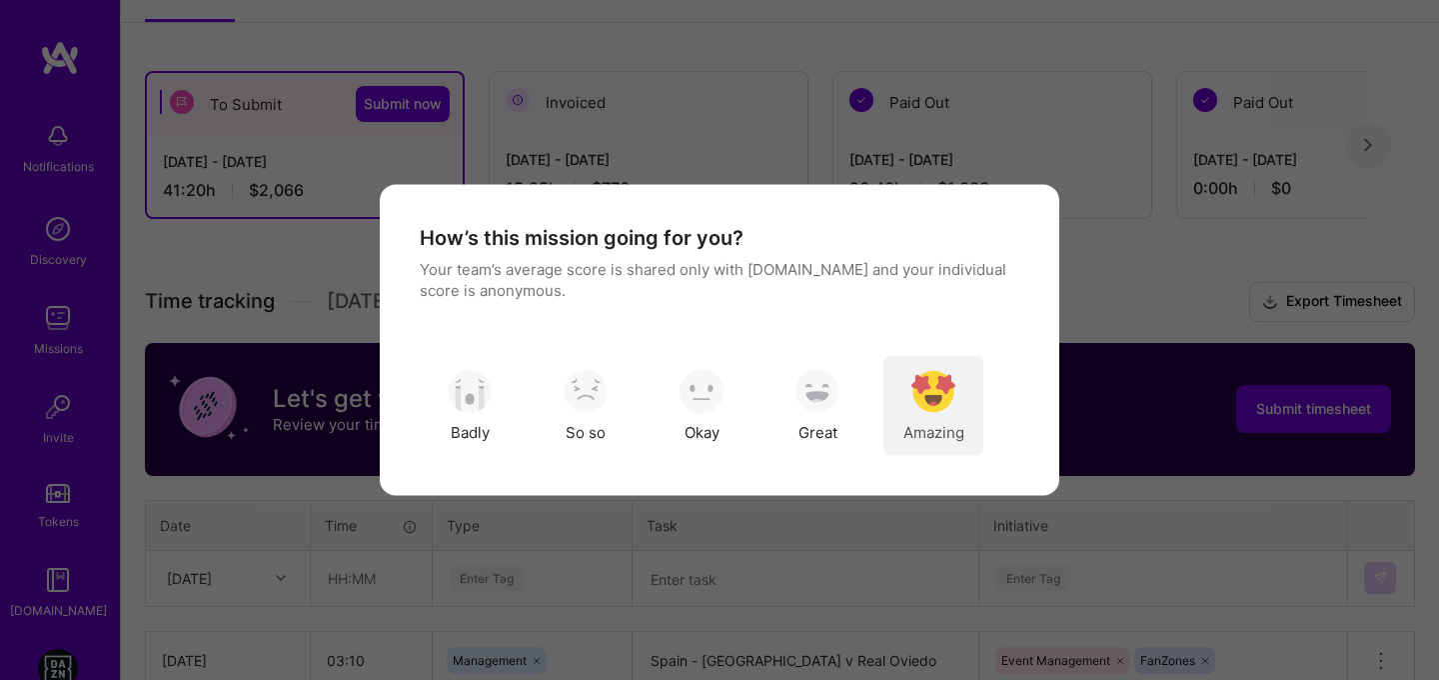
click at [906, 434] on span "Amazing" at bounding box center [933, 431] width 61 height 21
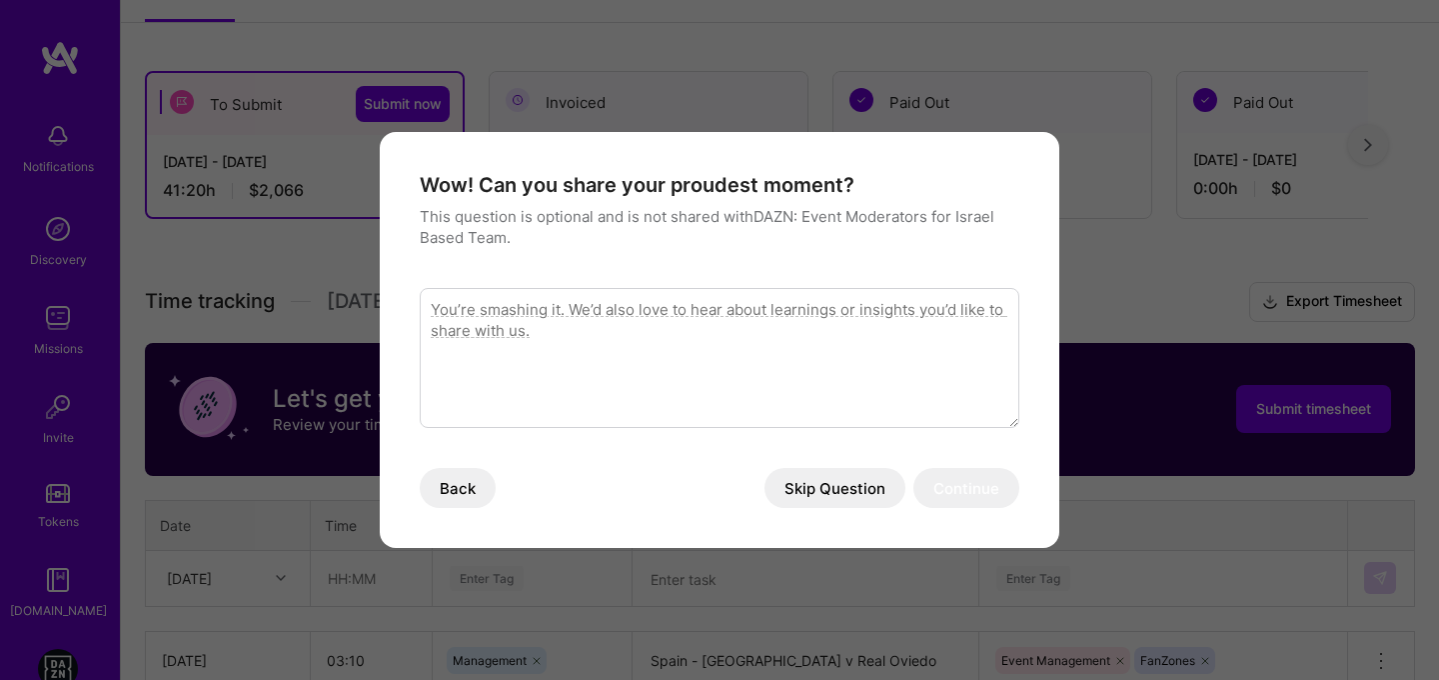
click at [858, 493] on button "Skip Question" at bounding box center [834, 488] width 141 height 40
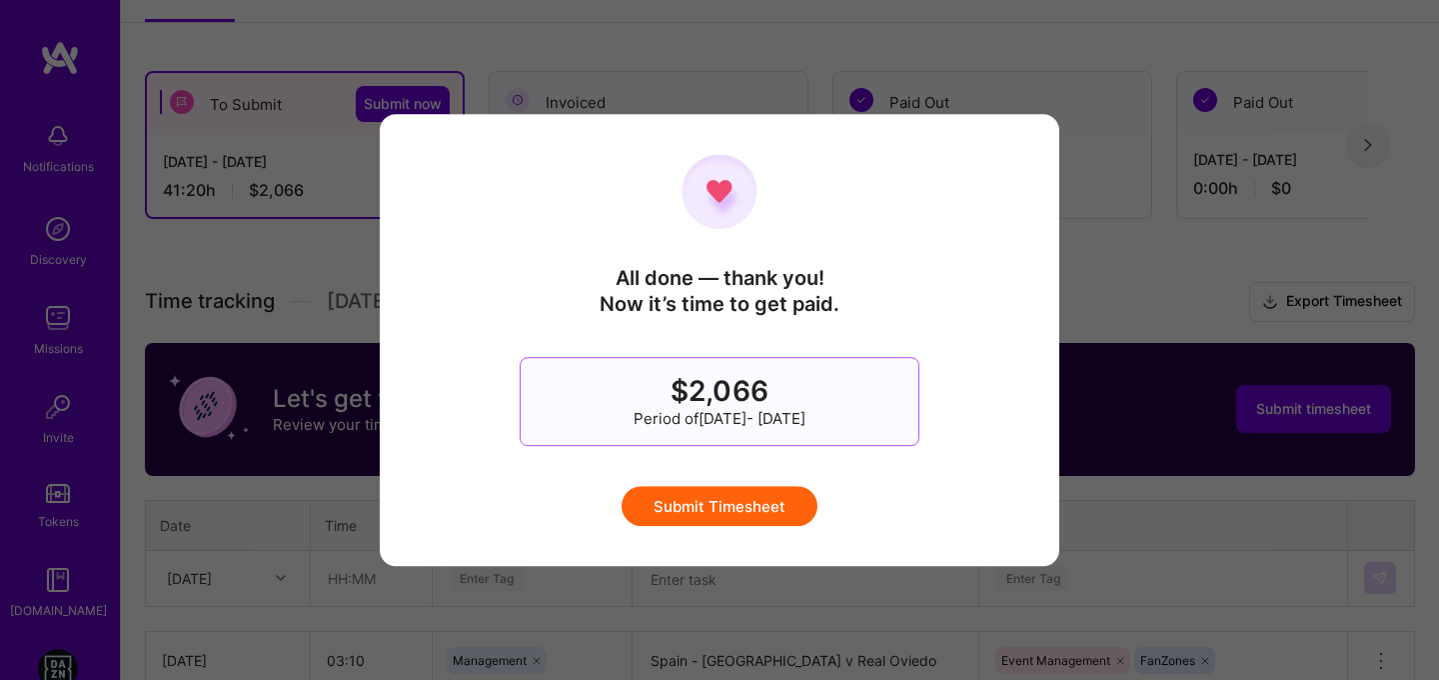
click at [738, 500] on button "Submit Timesheet" at bounding box center [720, 506] width 196 height 40
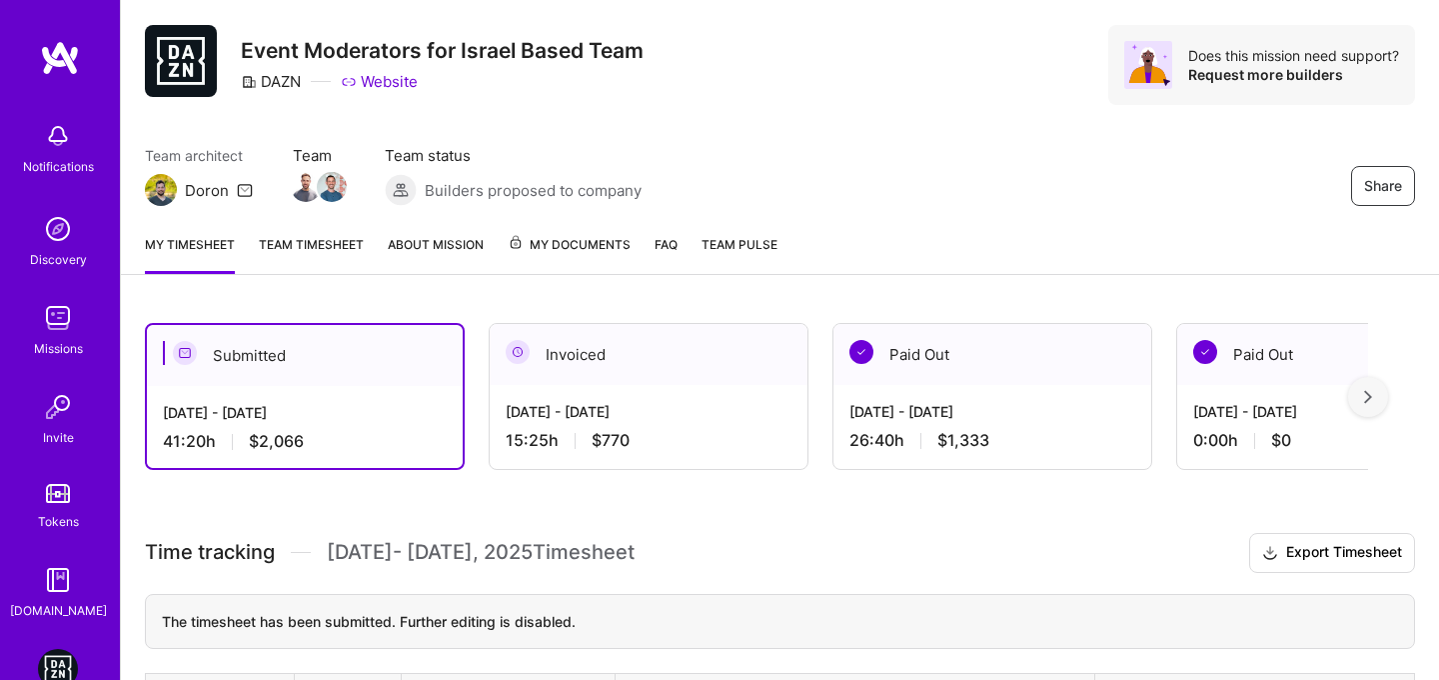
scroll to position [0, 0]
